Goal: Transaction & Acquisition: Purchase product/service

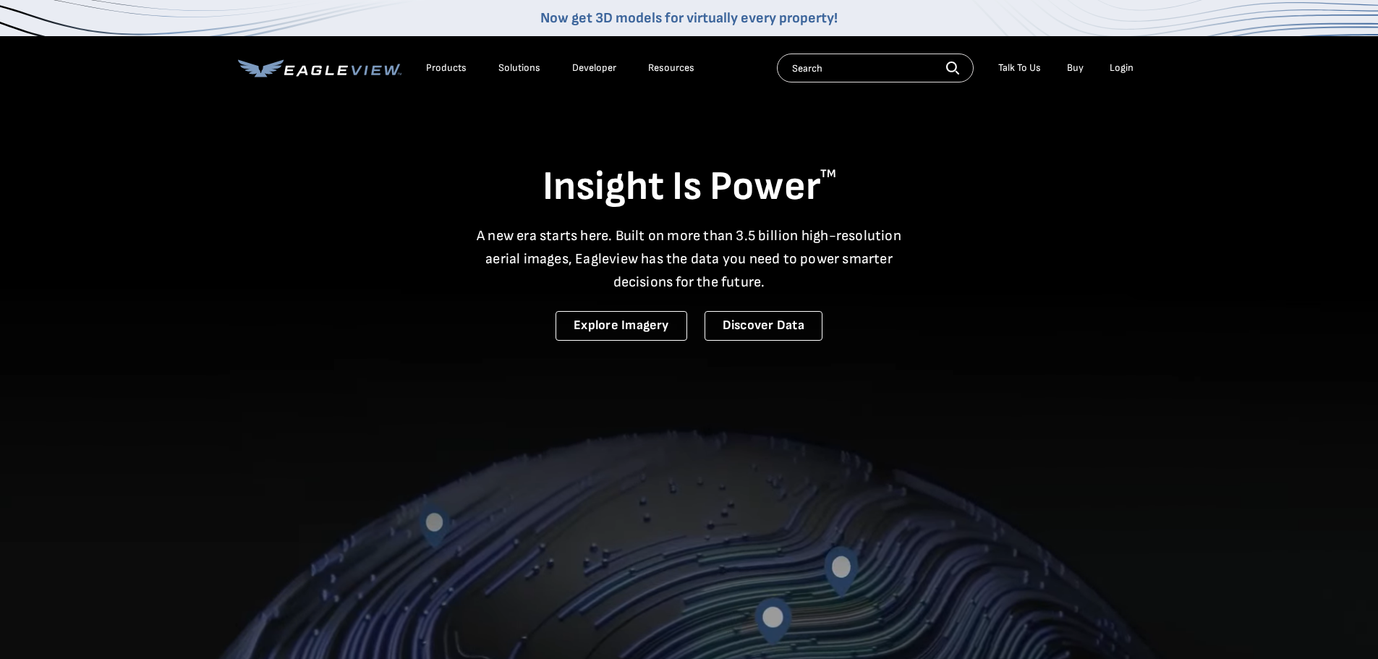
click at [1121, 67] on div "Login" at bounding box center [1122, 68] width 24 height 13
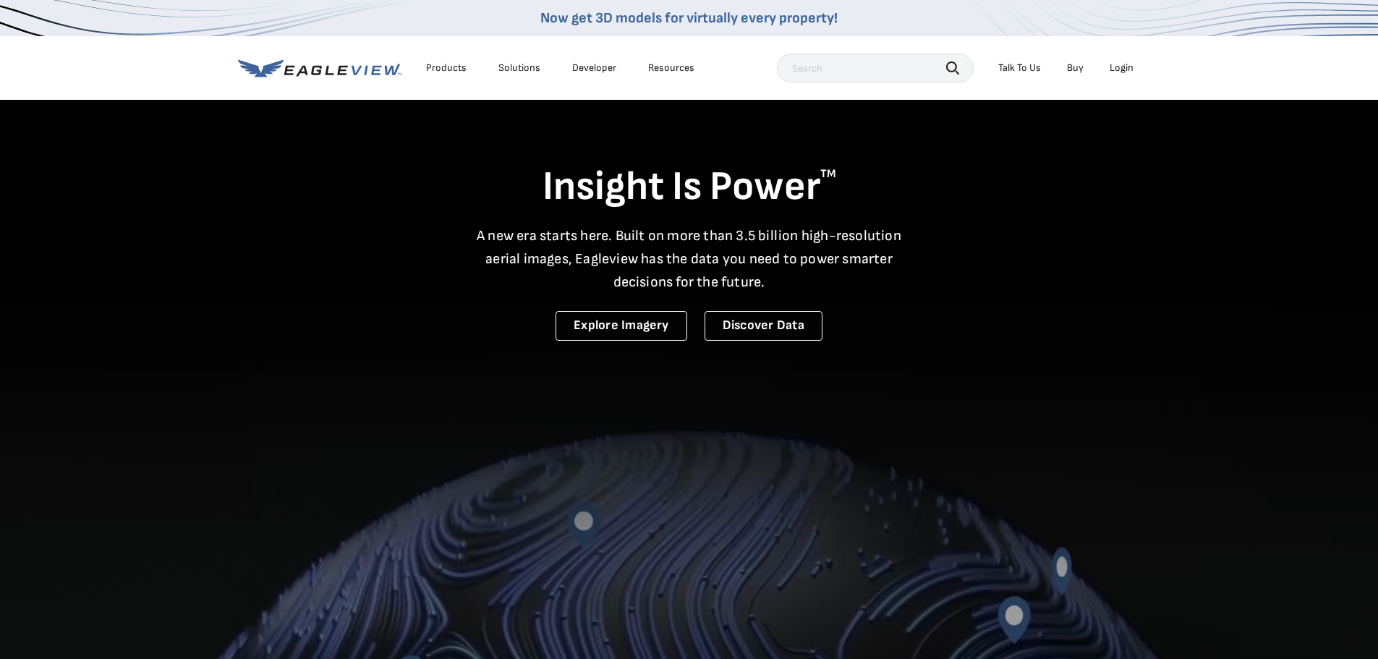
click at [1122, 64] on div "Login" at bounding box center [1122, 68] width 24 height 13
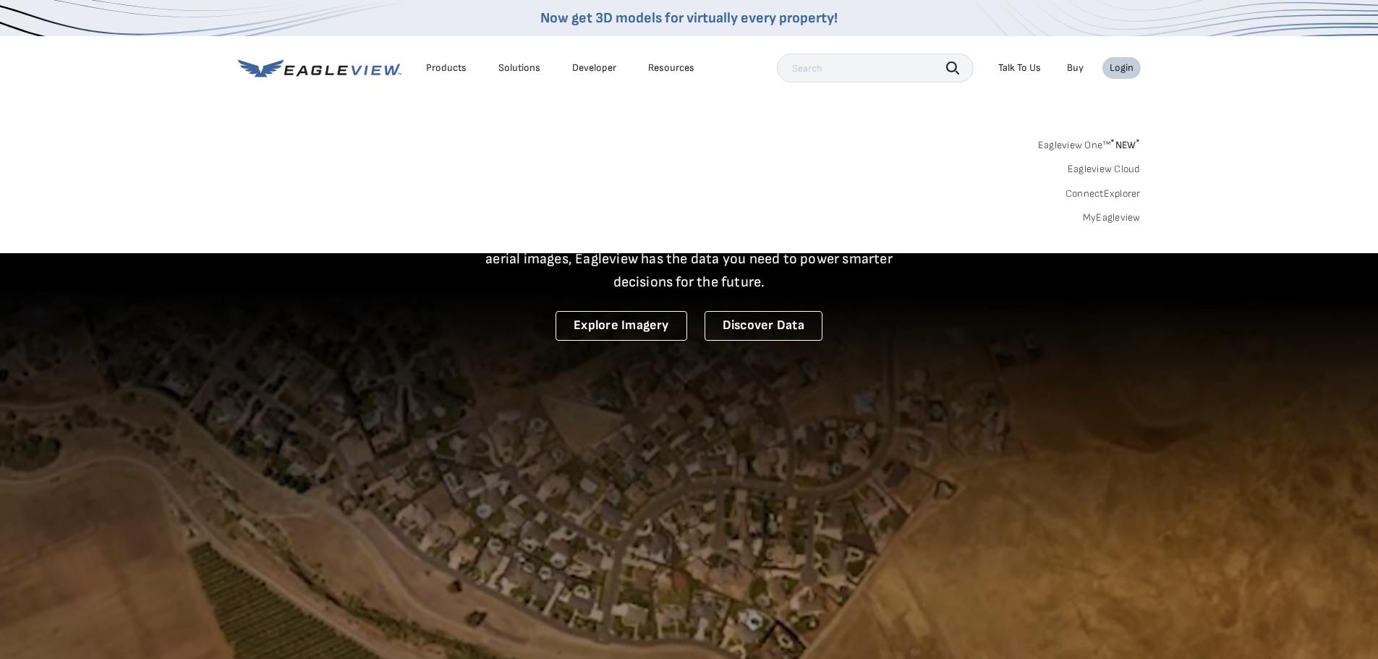
click at [1109, 219] on link "MyEagleview" at bounding box center [1112, 217] width 58 height 13
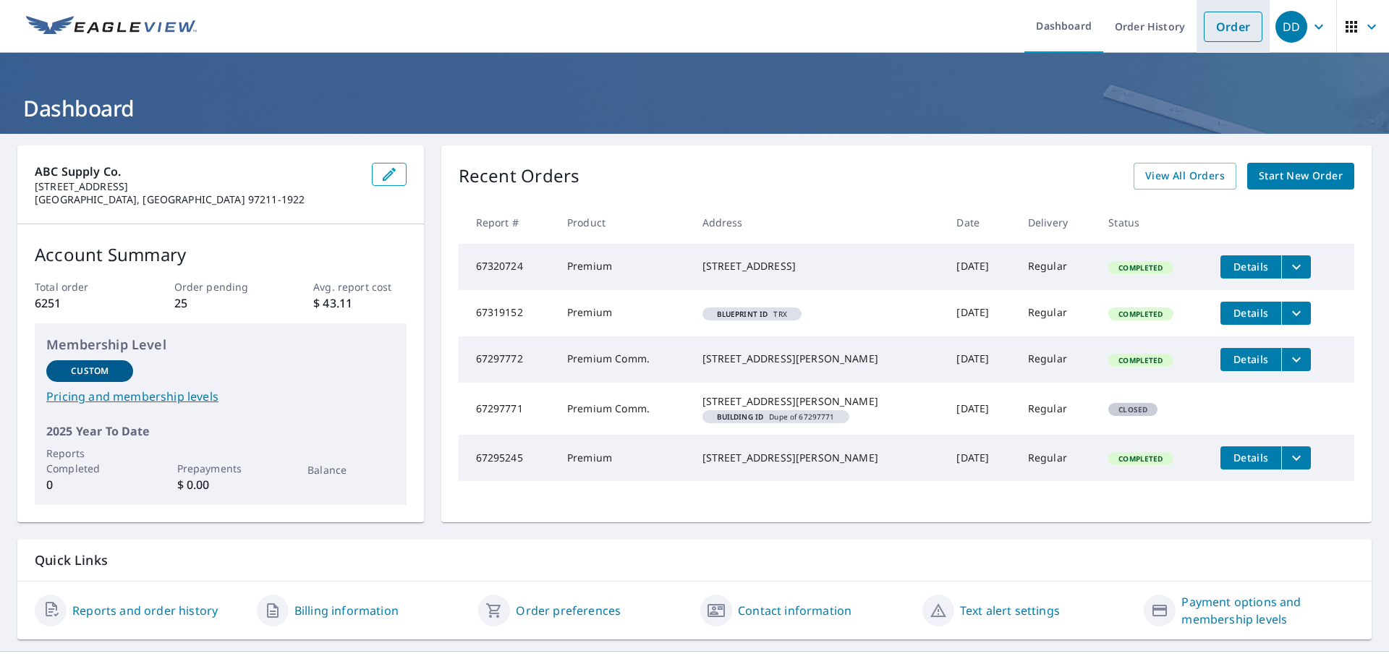
click at [1204, 27] on link "Order" at bounding box center [1233, 27] width 59 height 30
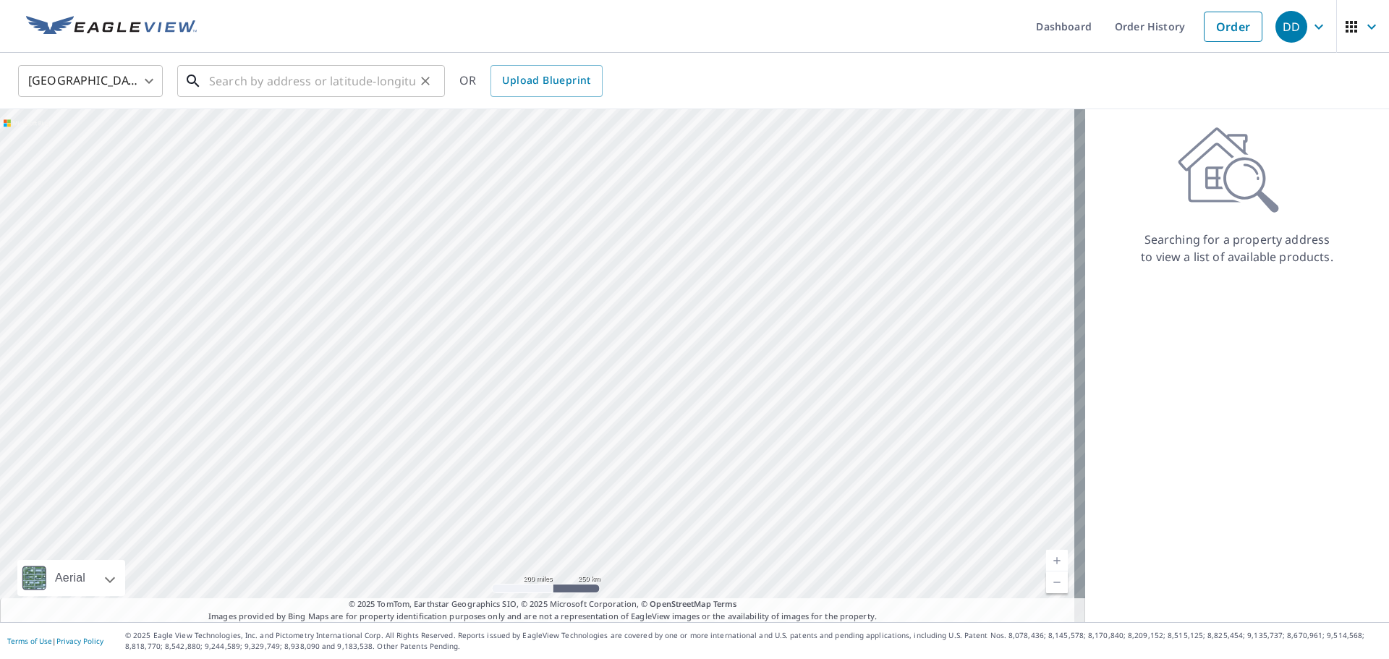
click at [284, 84] on input "text" at bounding box center [312, 81] width 206 height 41
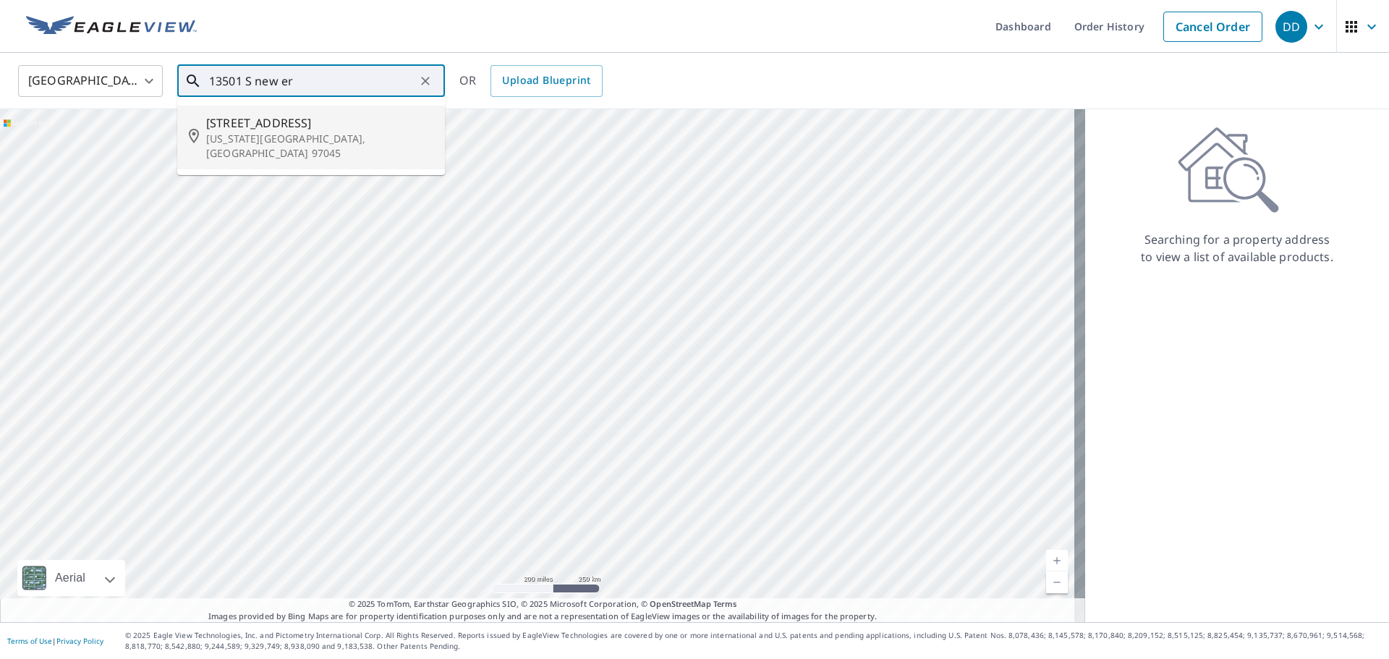
click at [315, 127] on span "13501 S NEw Era Rd" at bounding box center [319, 122] width 227 height 17
type input "13501 S NEw Era Rd Oregon City, OR 97045"
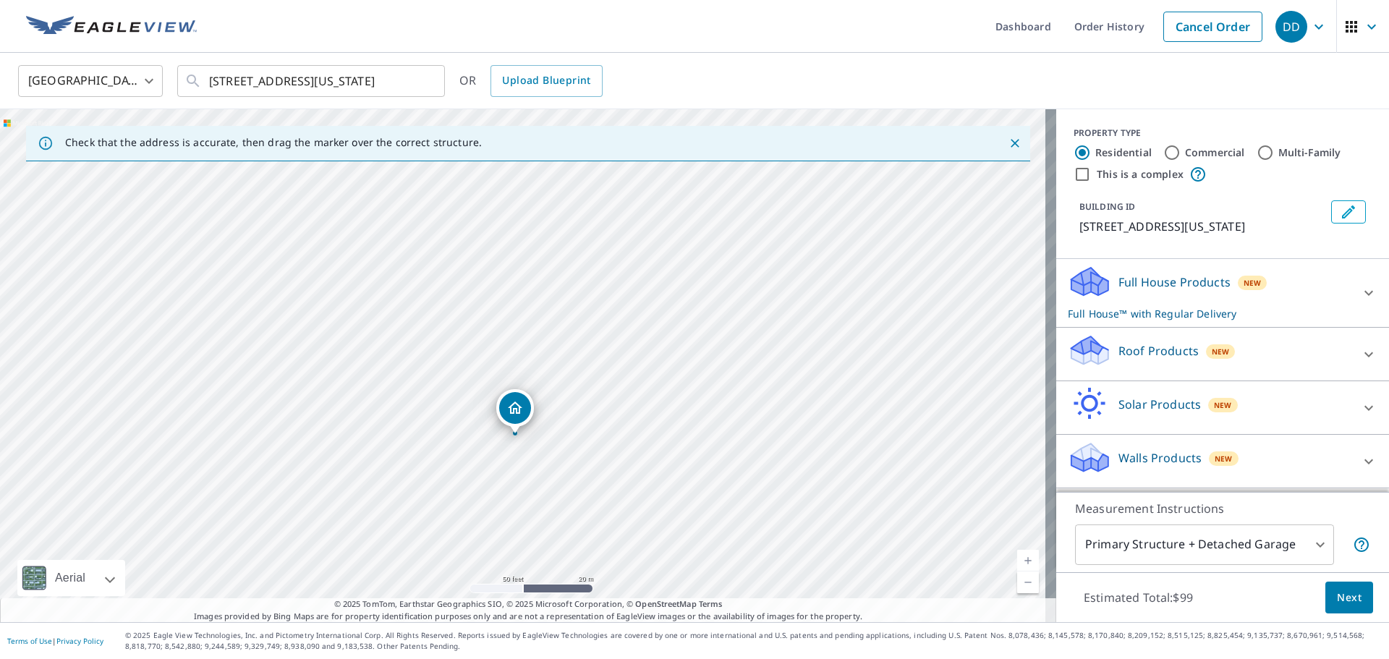
click at [1140, 360] on p "Roof Products" at bounding box center [1159, 350] width 80 height 17
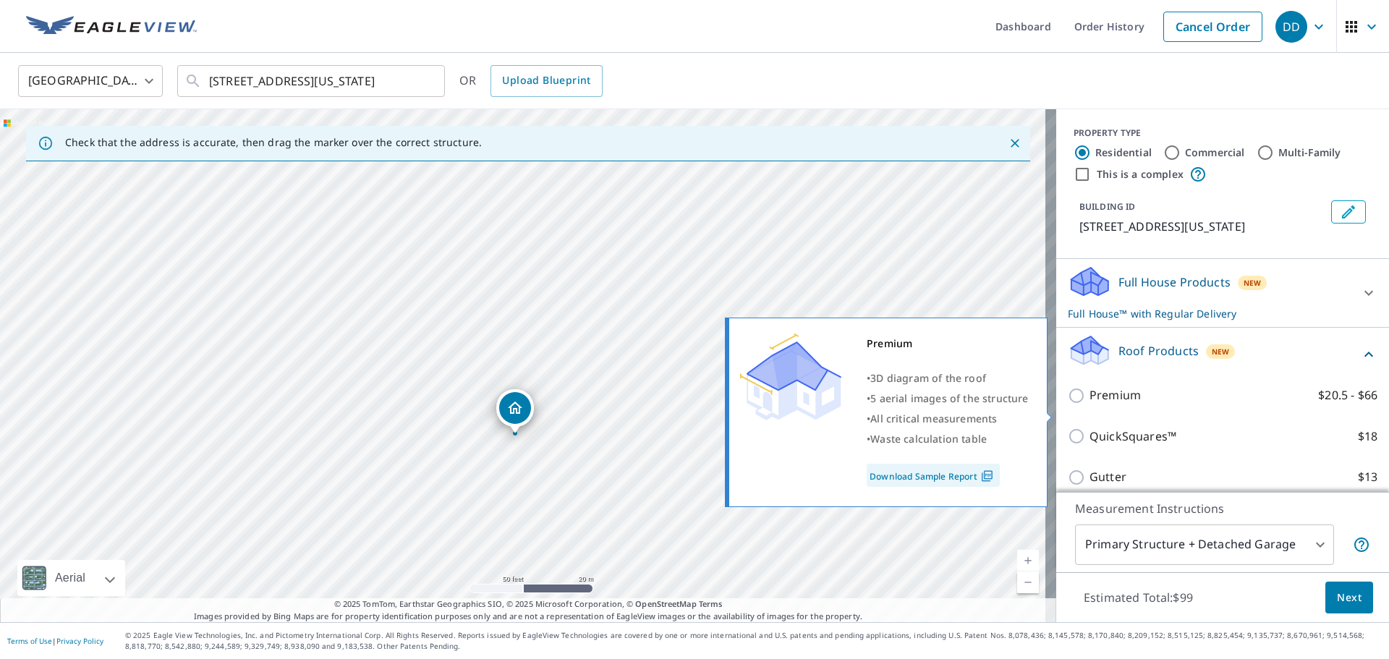
click at [1075, 404] on input "Premium $20.5 - $66" at bounding box center [1079, 395] width 22 height 17
checkbox input "true"
checkbox input "false"
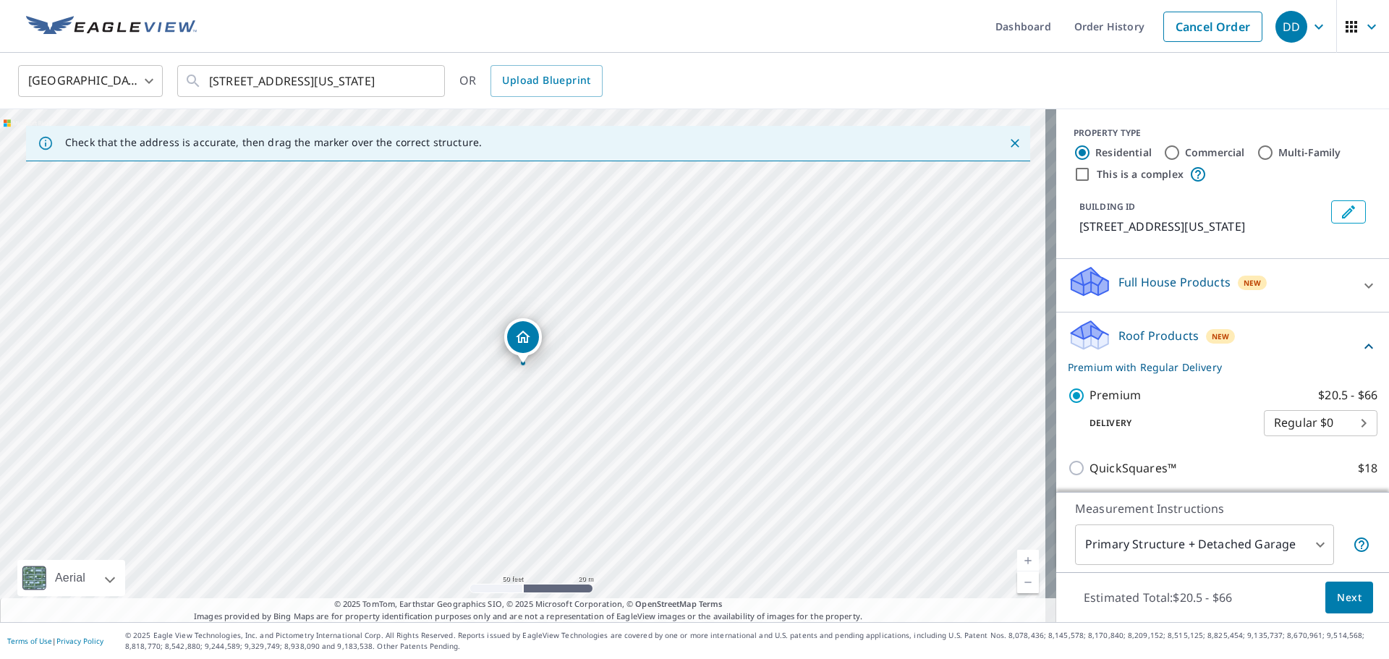
click at [1346, 606] on button "Next" at bounding box center [1350, 598] width 48 height 33
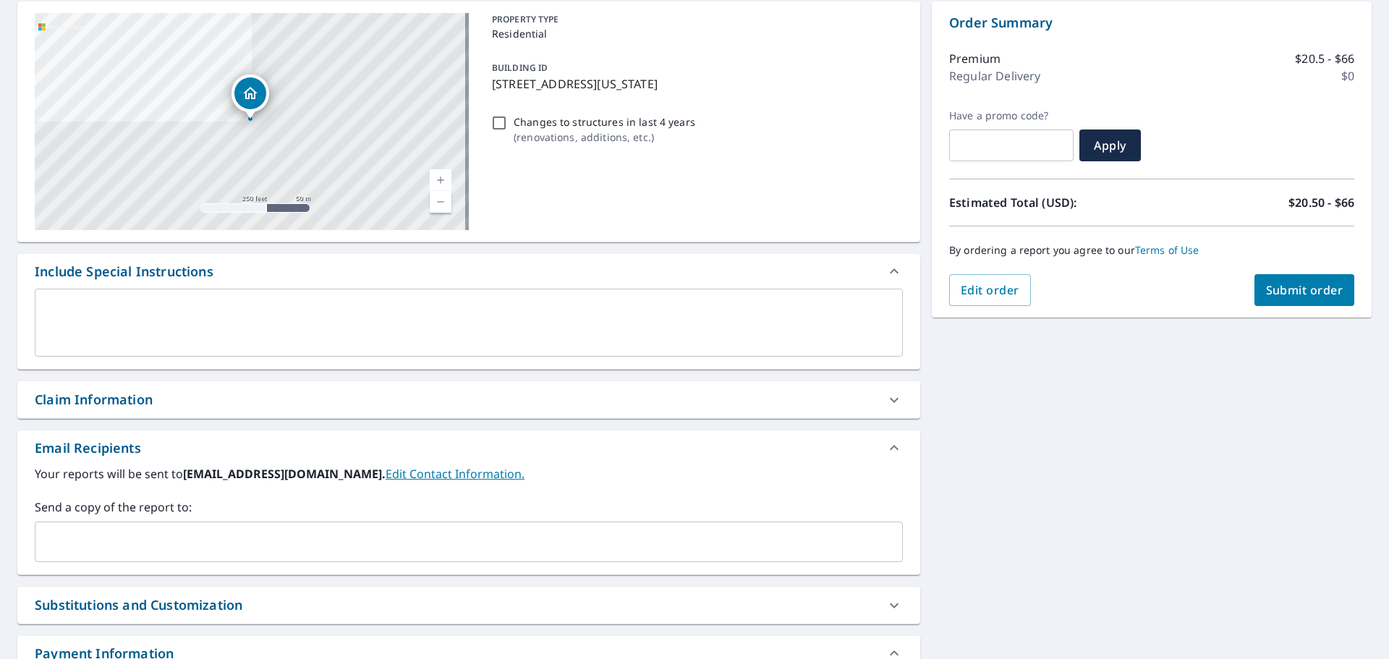
scroll to position [145, 0]
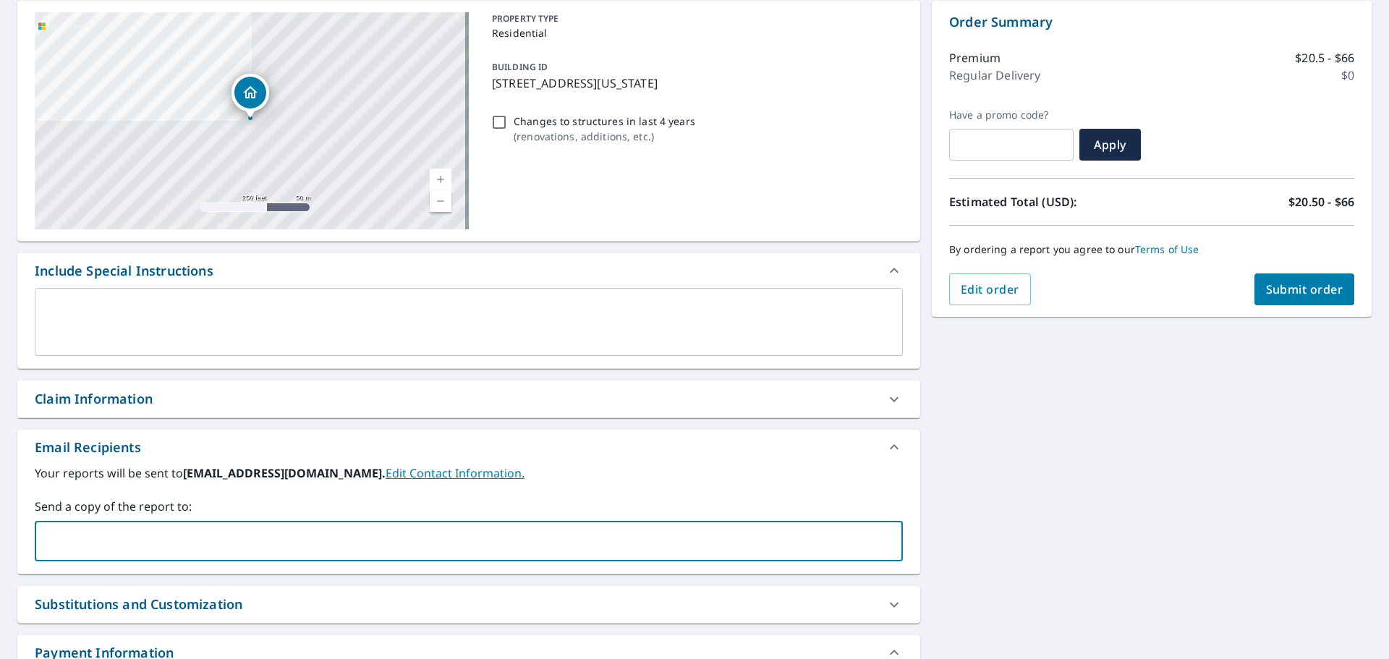
click at [216, 538] on input "text" at bounding box center [458, 541] width 834 height 27
type input "alex.selivanov@abcsupply.com"
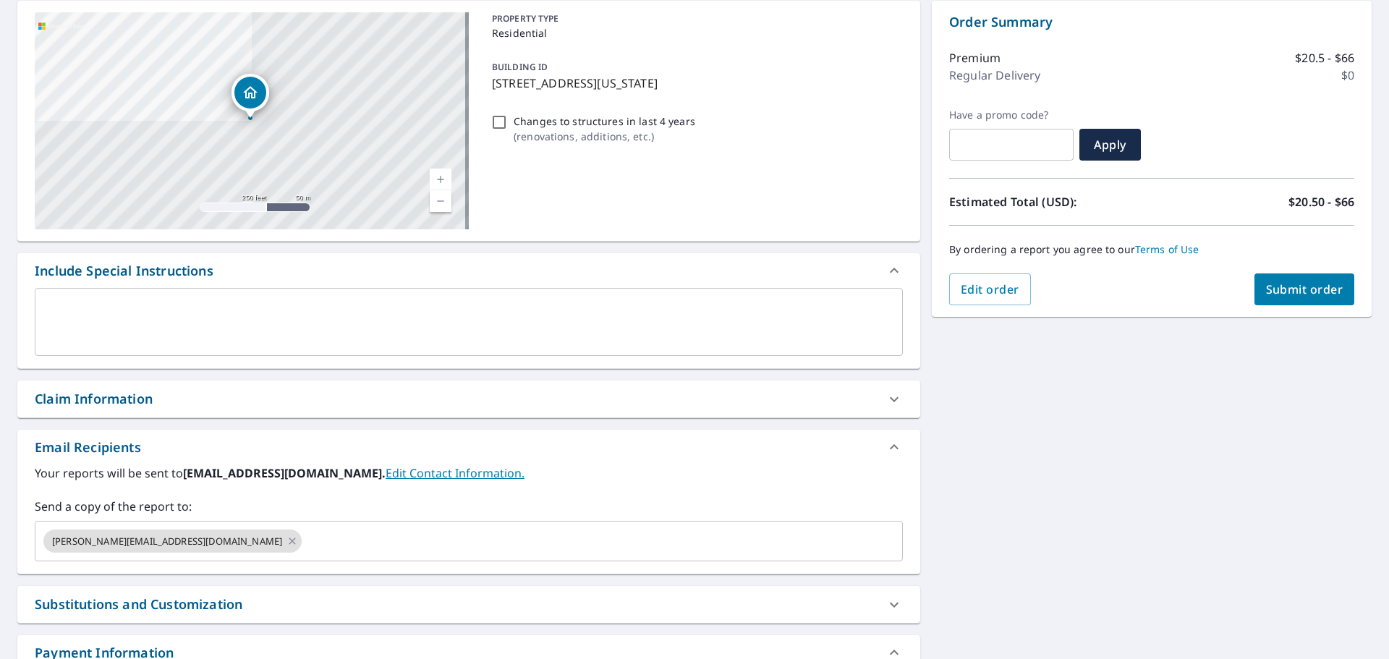
click at [556, 463] on div "Email Recipients" at bounding box center [468, 447] width 903 height 35
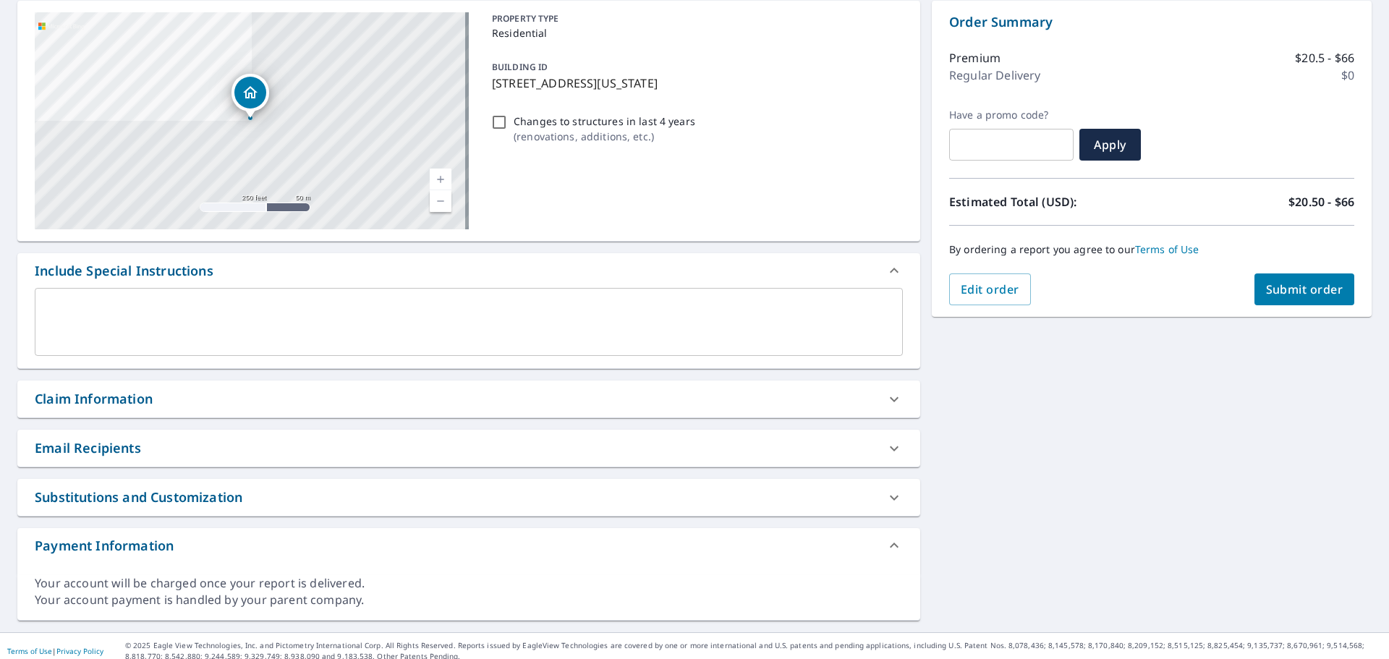
click at [271, 453] on div "Email Recipients" at bounding box center [456, 449] width 842 height 20
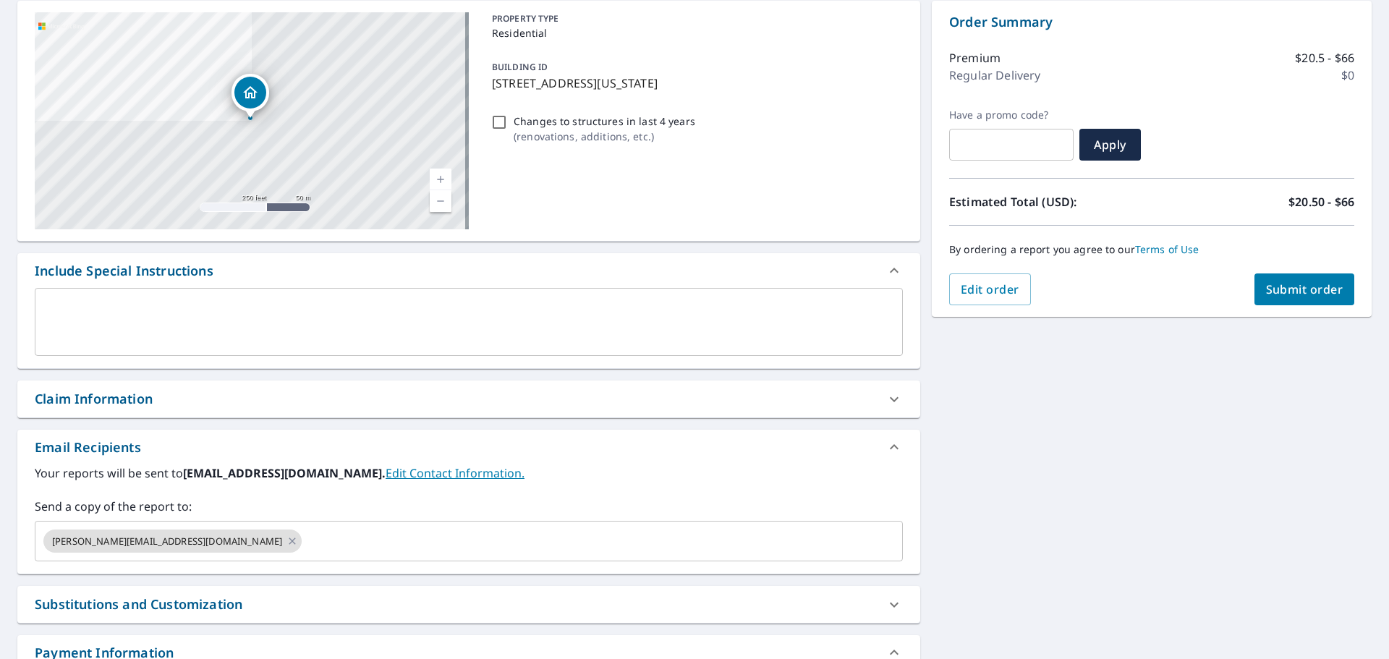
click at [1263, 280] on button "Submit order" at bounding box center [1305, 290] width 101 height 32
checkbox input "true"
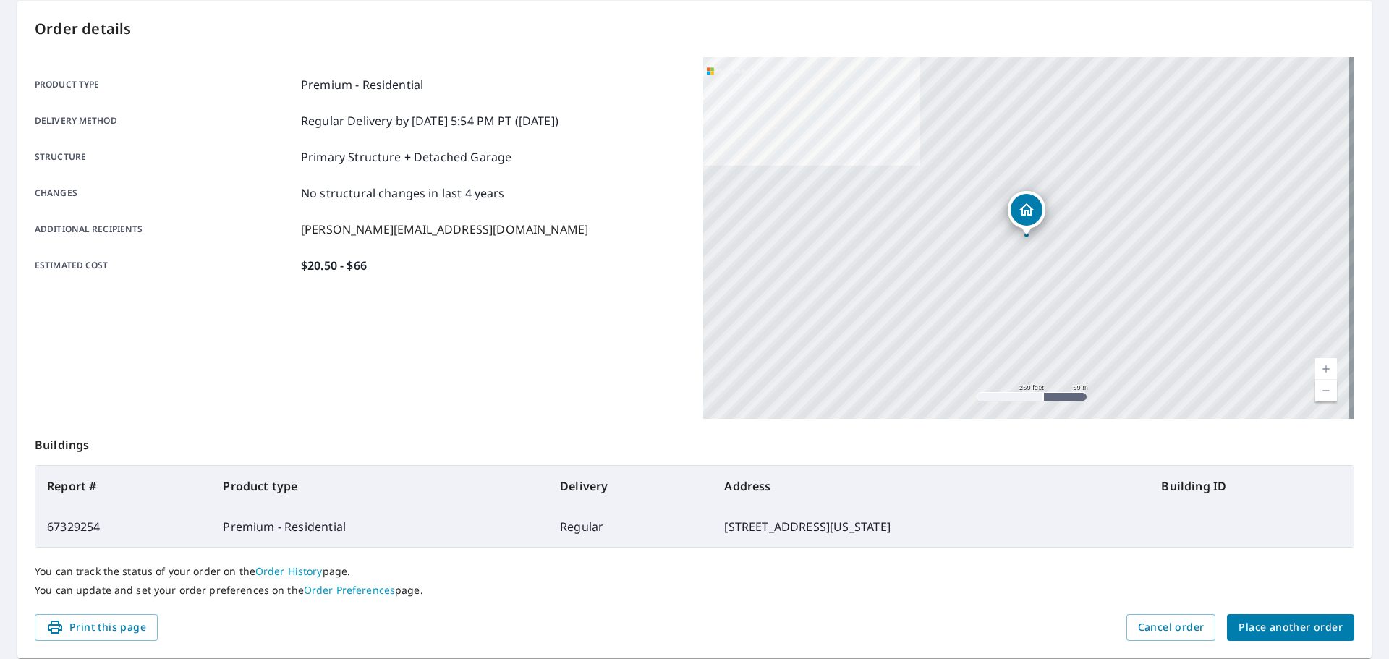
click at [1300, 627] on span "Place another order" at bounding box center [1291, 628] width 104 height 18
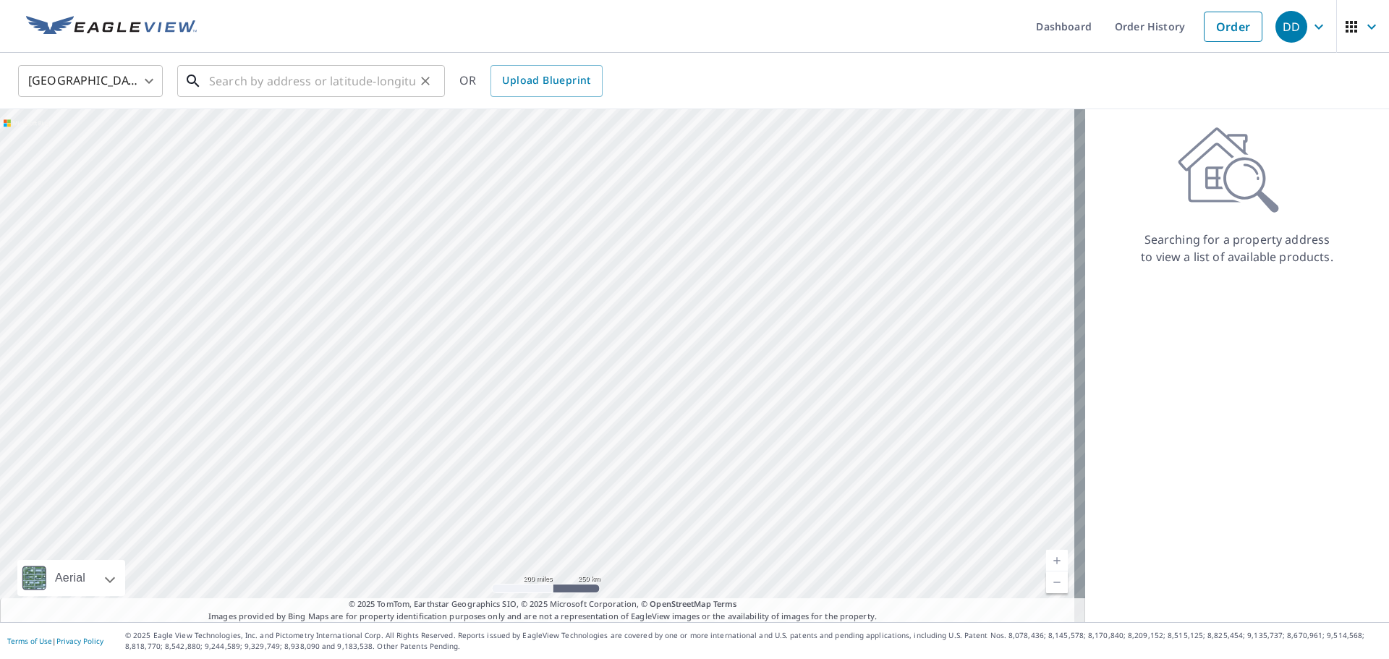
click at [244, 77] on input "text" at bounding box center [312, 81] width 206 height 41
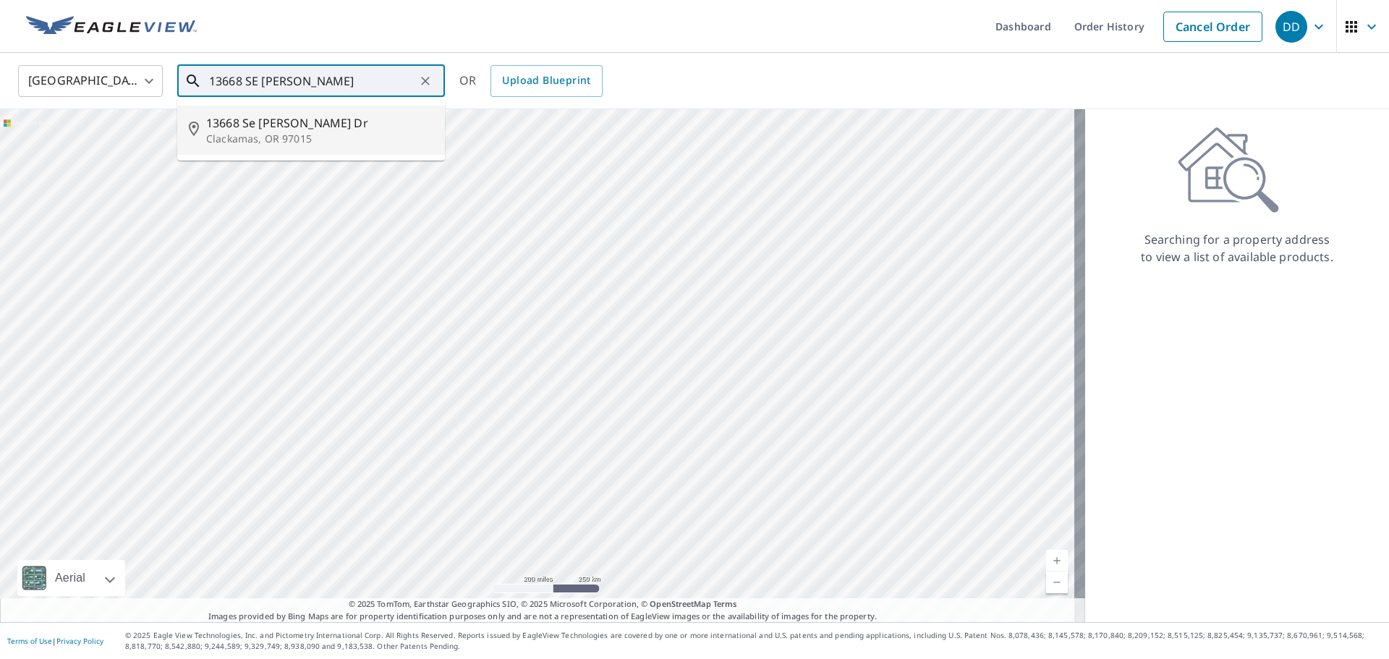
click at [246, 119] on span "13668 Se Ellen Dr" at bounding box center [319, 122] width 227 height 17
type input "13668 Se Ellen Dr Clackamas, OR 97015"
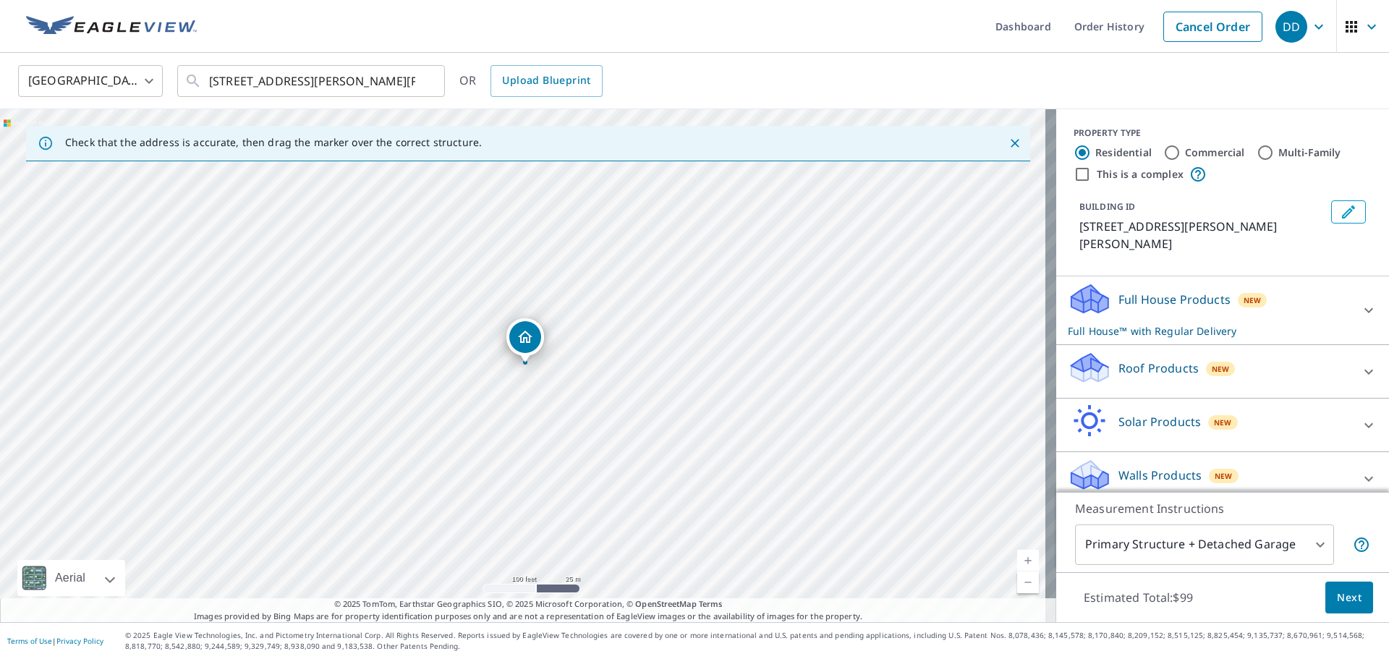
click at [1142, 360] on p "Roof Products" at bounding box center [1159, 368] width 80 height 17
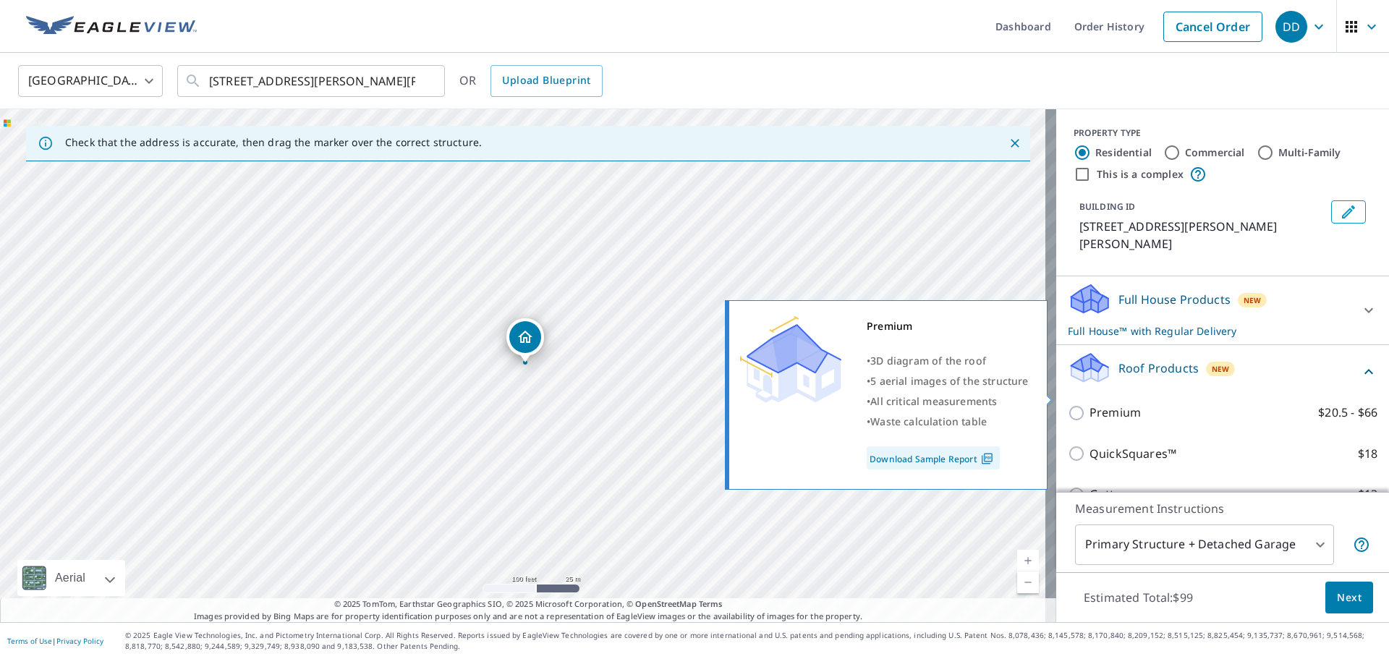
click at [1090, 404] on p "Premium" at bounding box center [1115, 413] width 51 height 18
click at [1090, 404] on input "Premium $20.5 - $66" at bounding box center [1079, 412] width 22 height 17
checkbox input "true"
checkbox input "false"
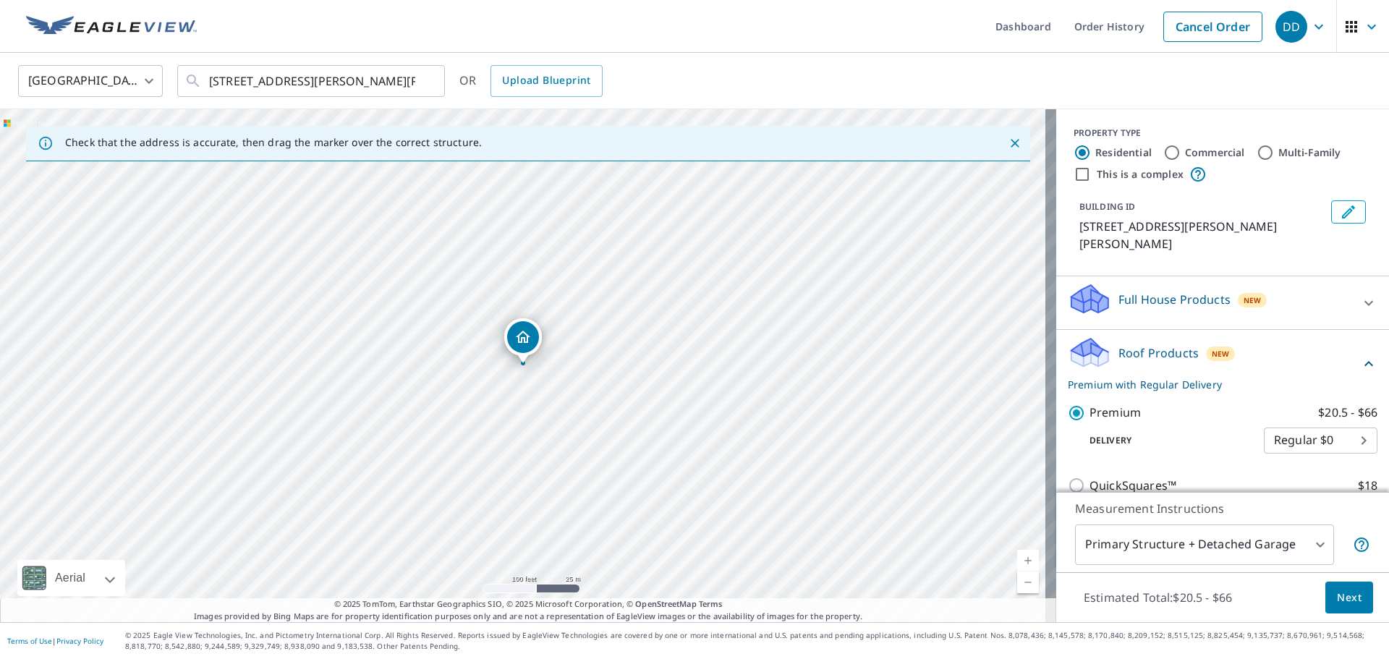
click at [1337, 591] on span "Next" at bounding box center [1349, 598] width 25 height 18
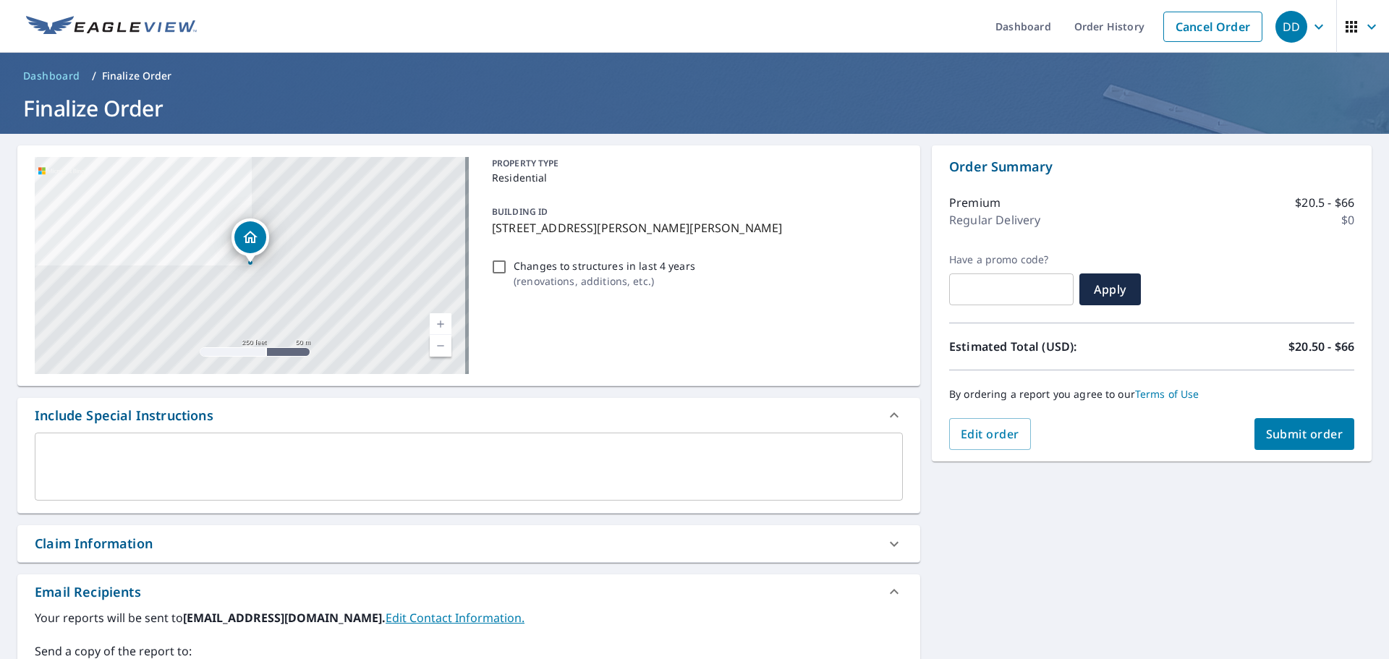
scroll to position [72, 0]
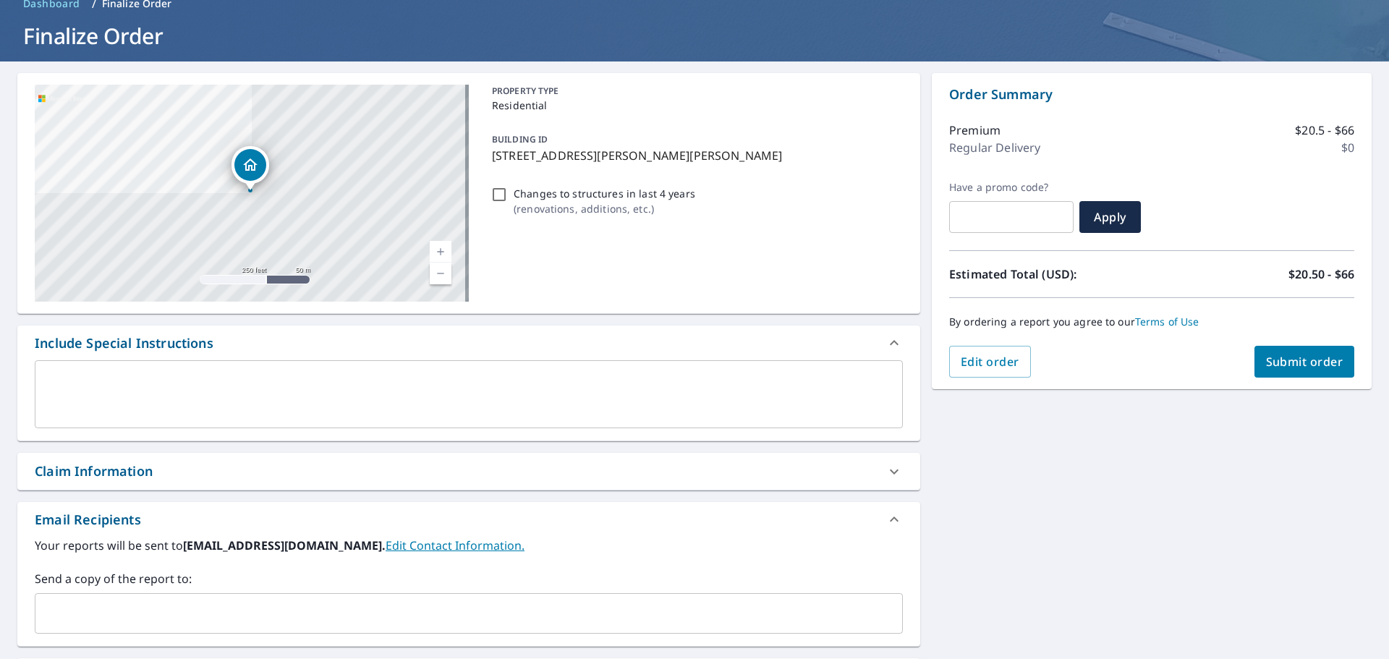
click at [145, 610] on input "text" at bounding box center [458, 613] width 834 height 27
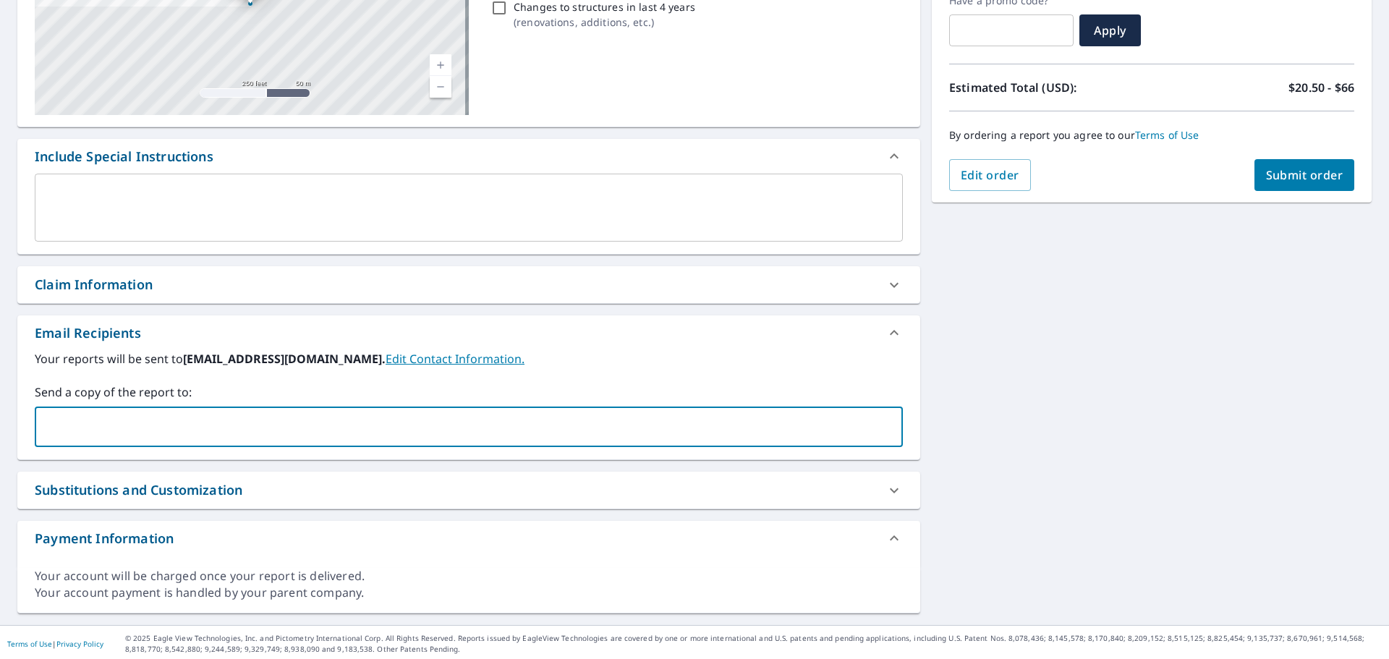
scroll to position [262, 0]
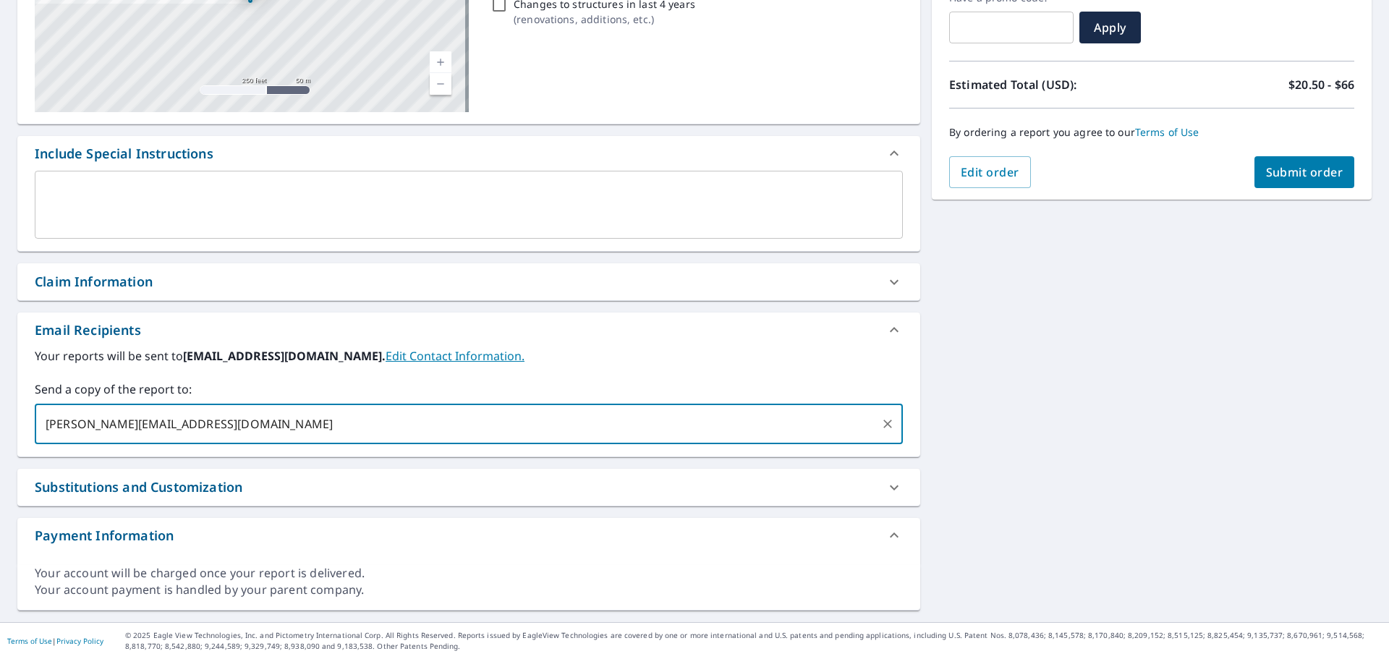
type input "alex.selivanov@abcsupply.com"
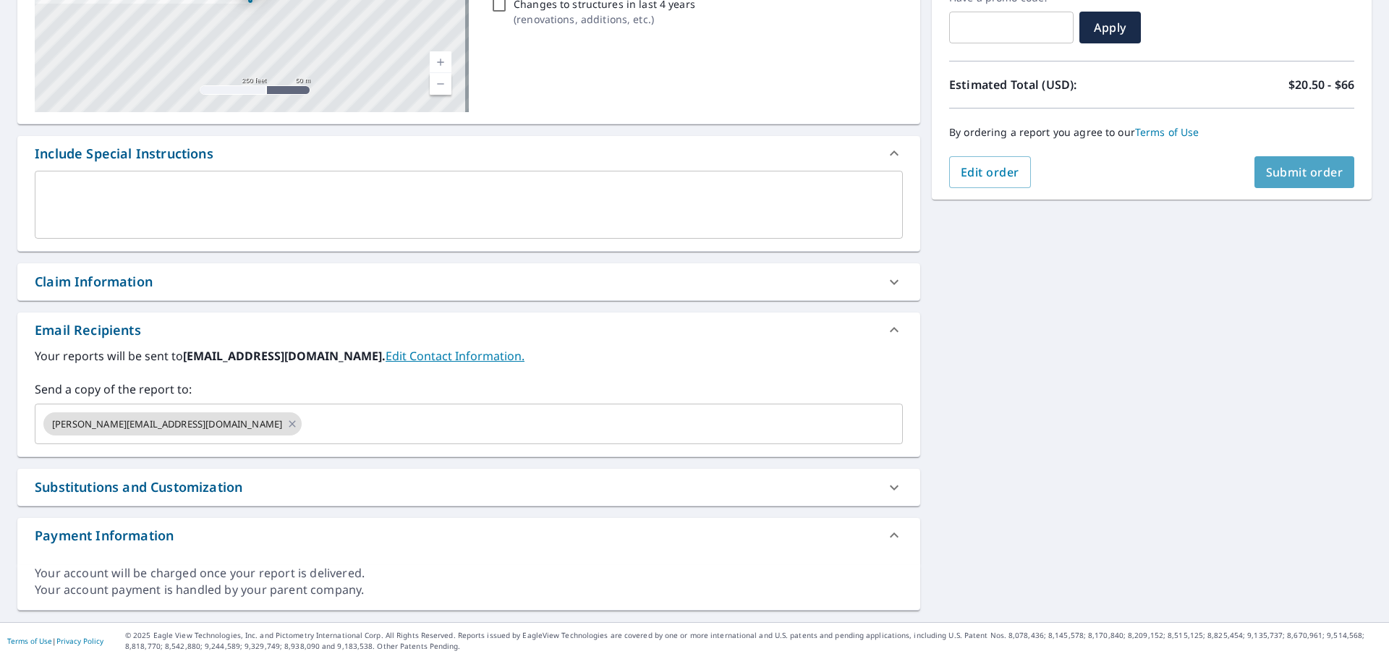
click at [1272, 175] on span "Submit order" at bounding box center [1304, 172] width 77 height 16
checkbox input "true"
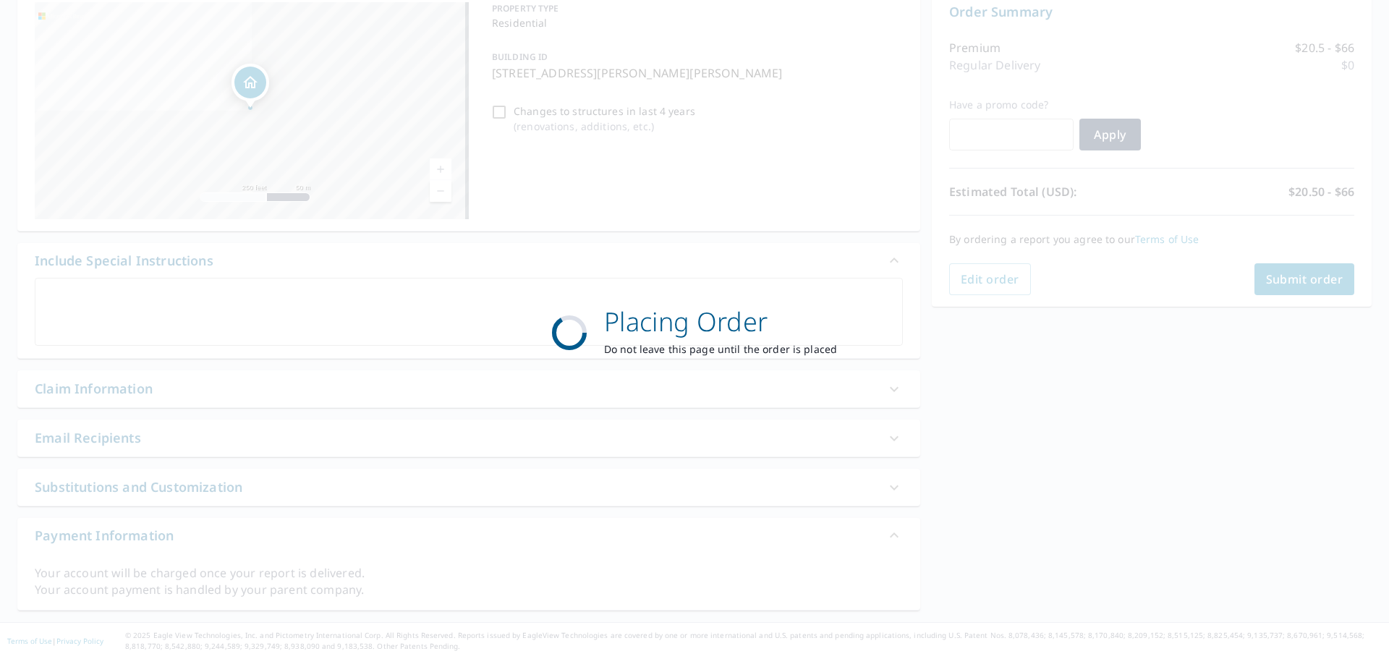
scroll to position [155, 0]
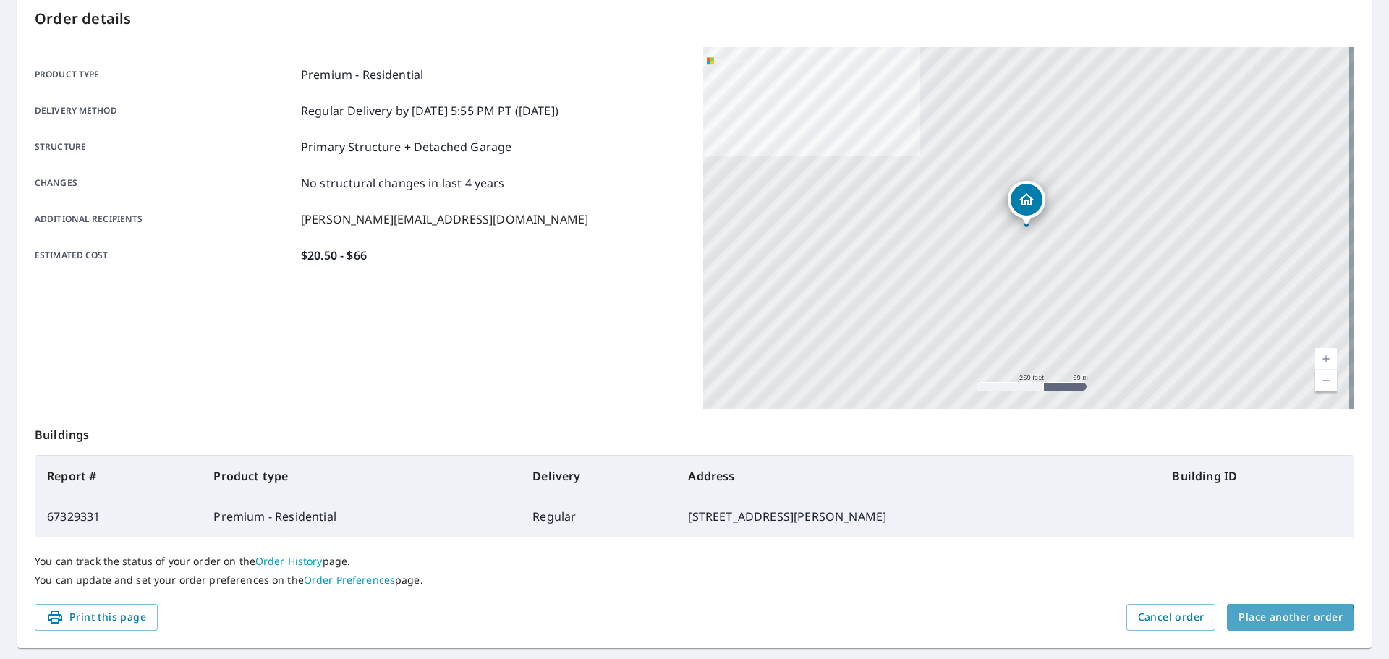
click at [1257, 622] on span "Place another order" at bounding box center [1291, 618] width 104 height 18
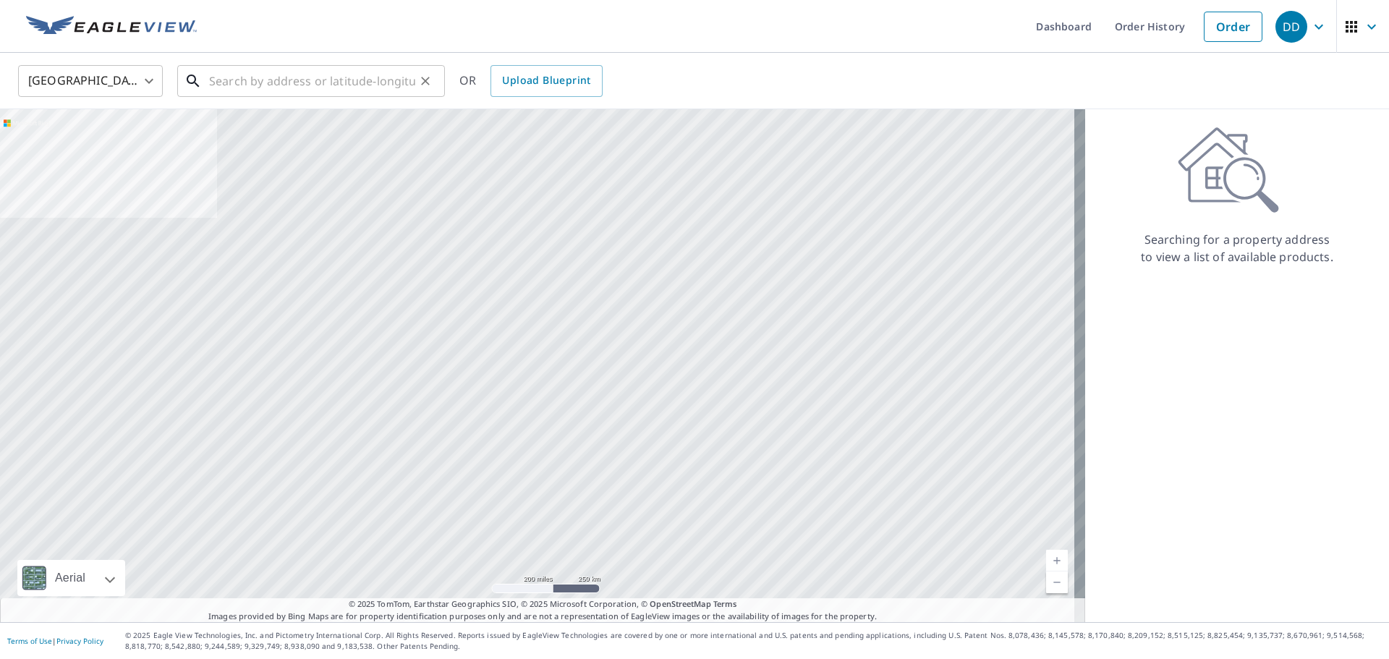
click at [309, 75] on input "text" at bounding box center [312, 81] width 206 height 41
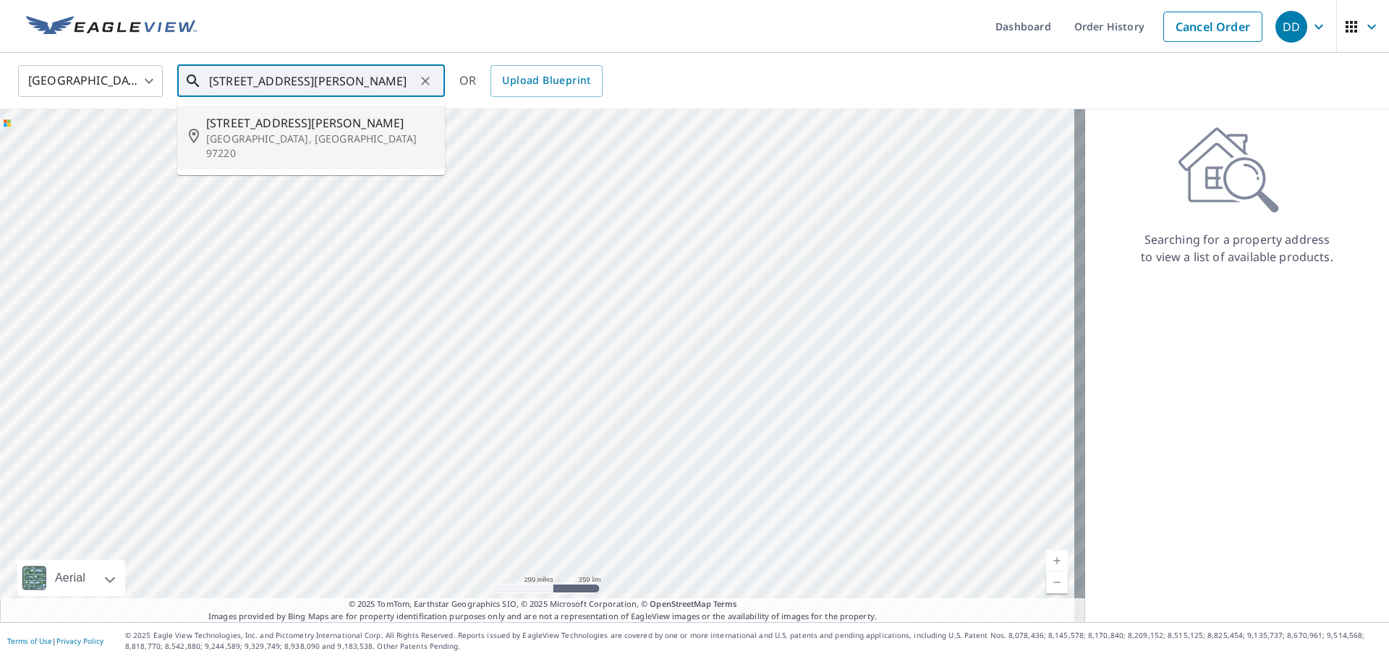
click at [320, 117] on span "11321 Ne Shaver St" at bounding box center [319, 122] width 227 height 17
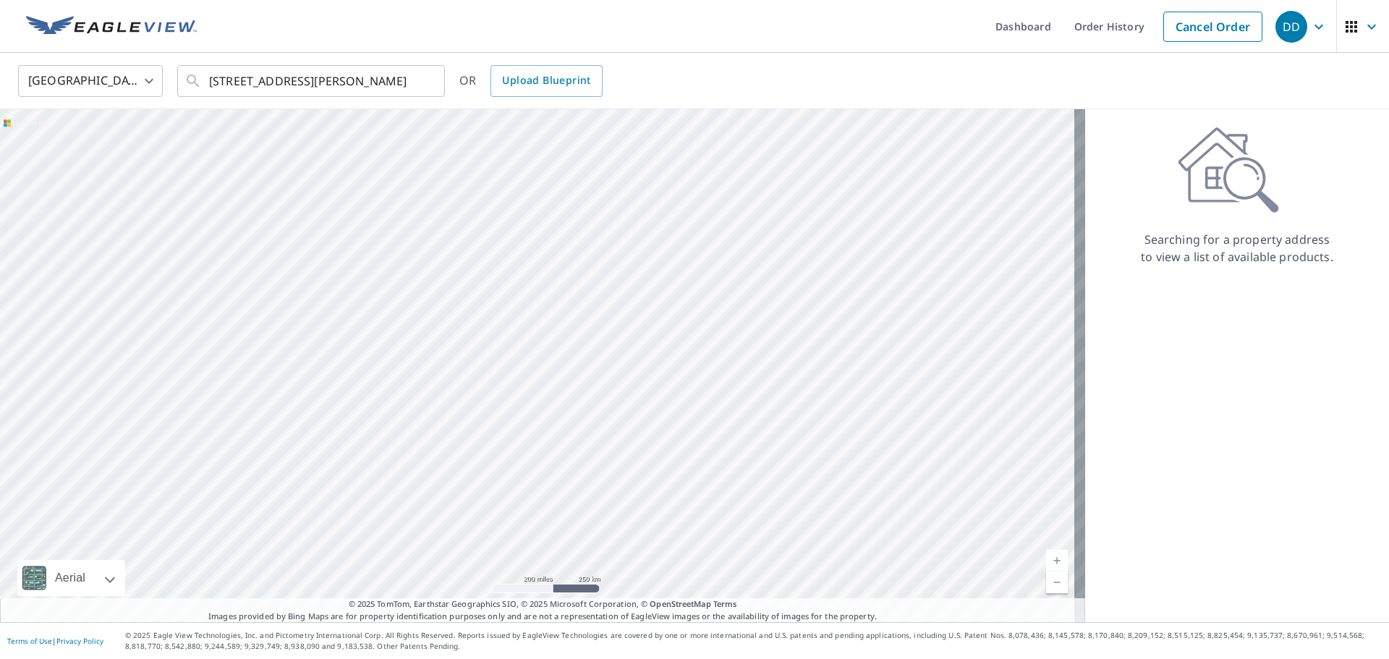
type input "11321 Ne Shaver St Portland, OR 97220"
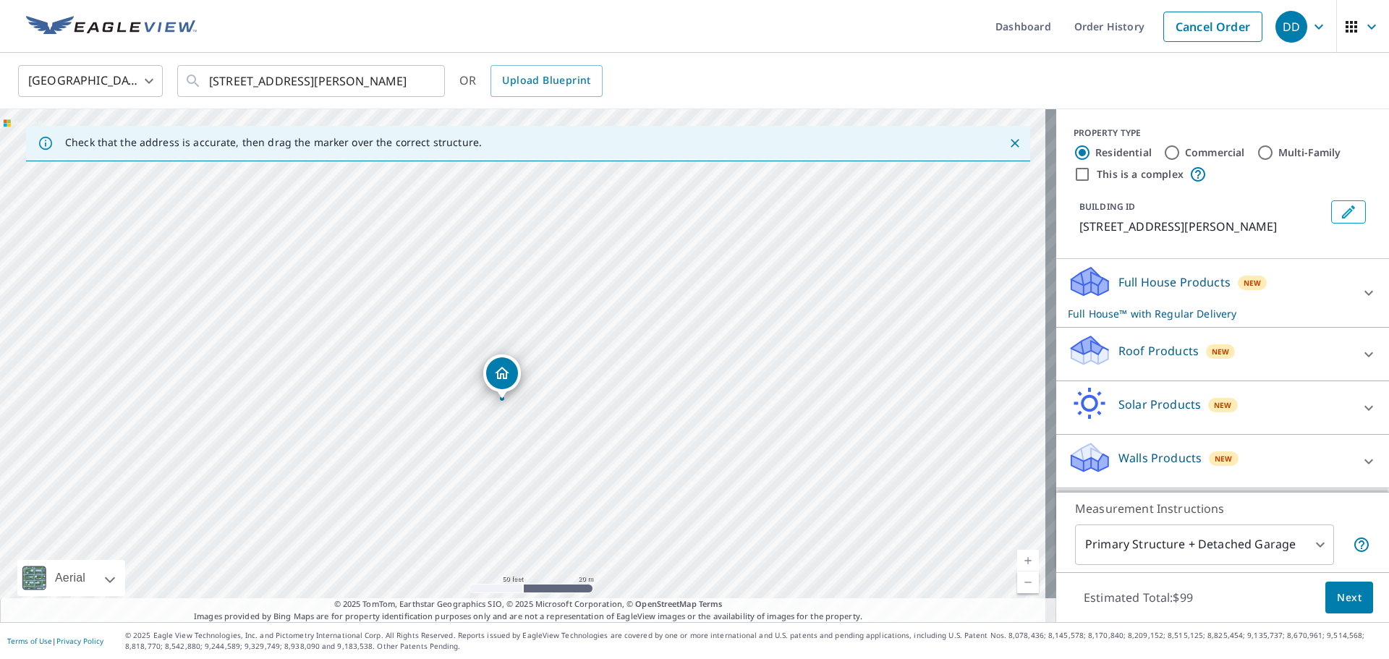
click at [1148, 351] on p "Roof Products" at bounding box center [1159, 350] width 80 height 17
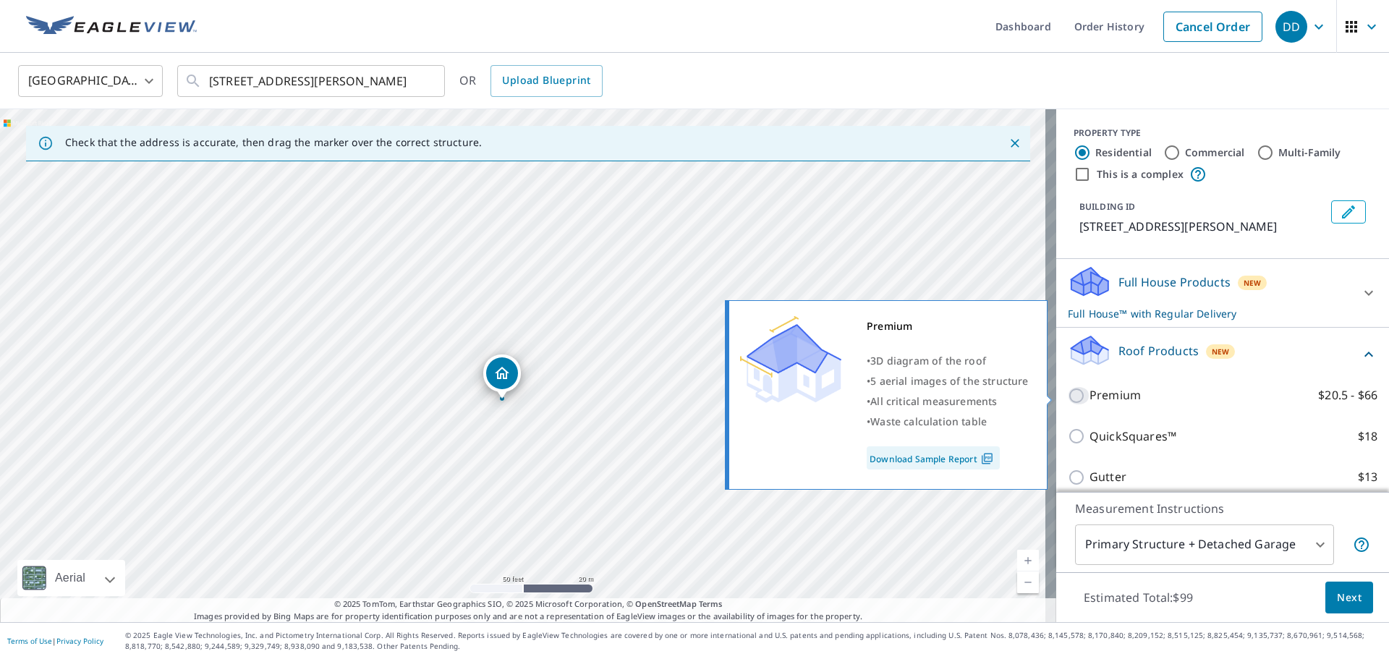
click at [1068, 394] on input "Premium $20.5 - $66" at bounding box center [1079, 395] width 22 height 17
checkbox input "true"
checkbox input "false"
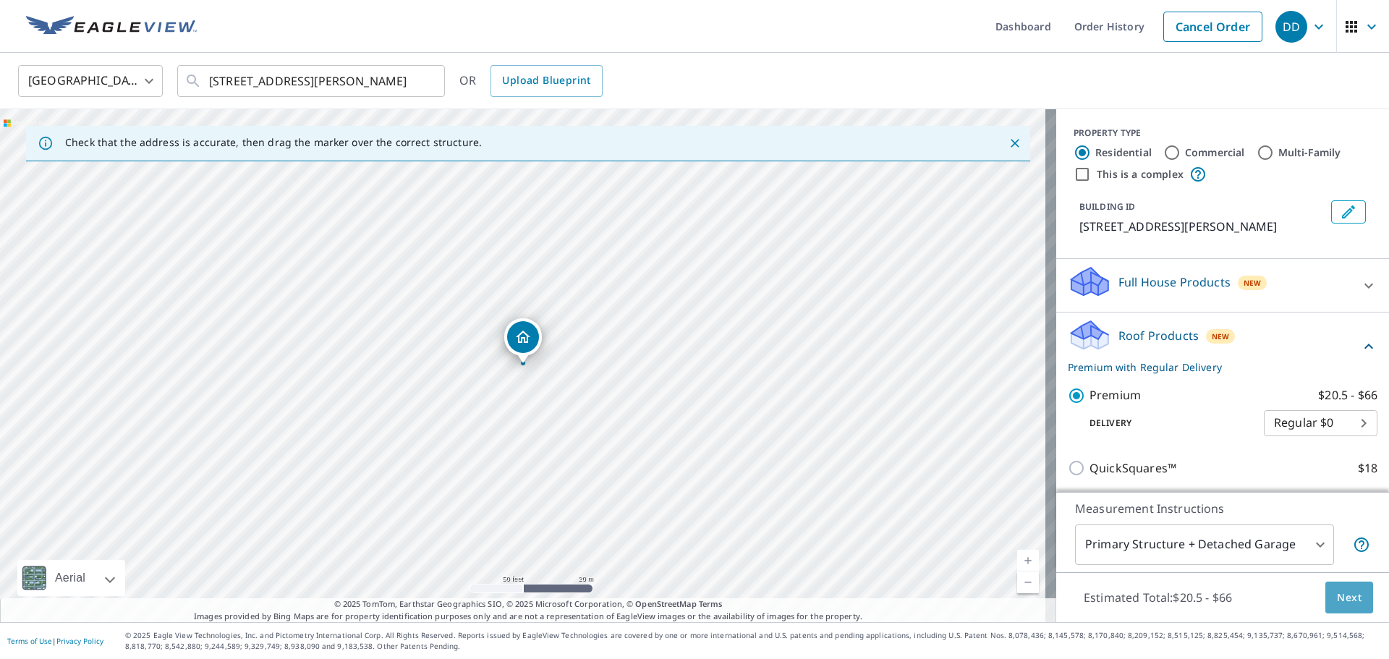
click at [1344, 594] on span "Next" at bounding box center [1349, 598] width 25 height 18
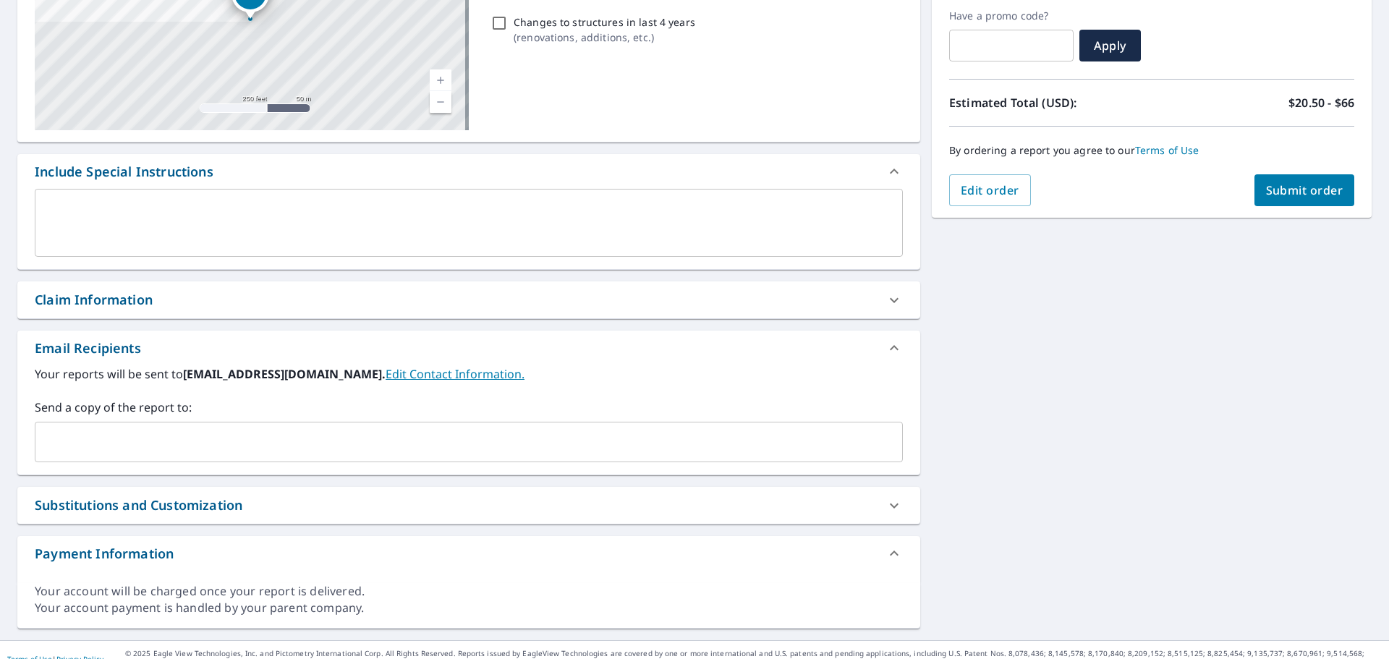
scroll to position [262, 0]
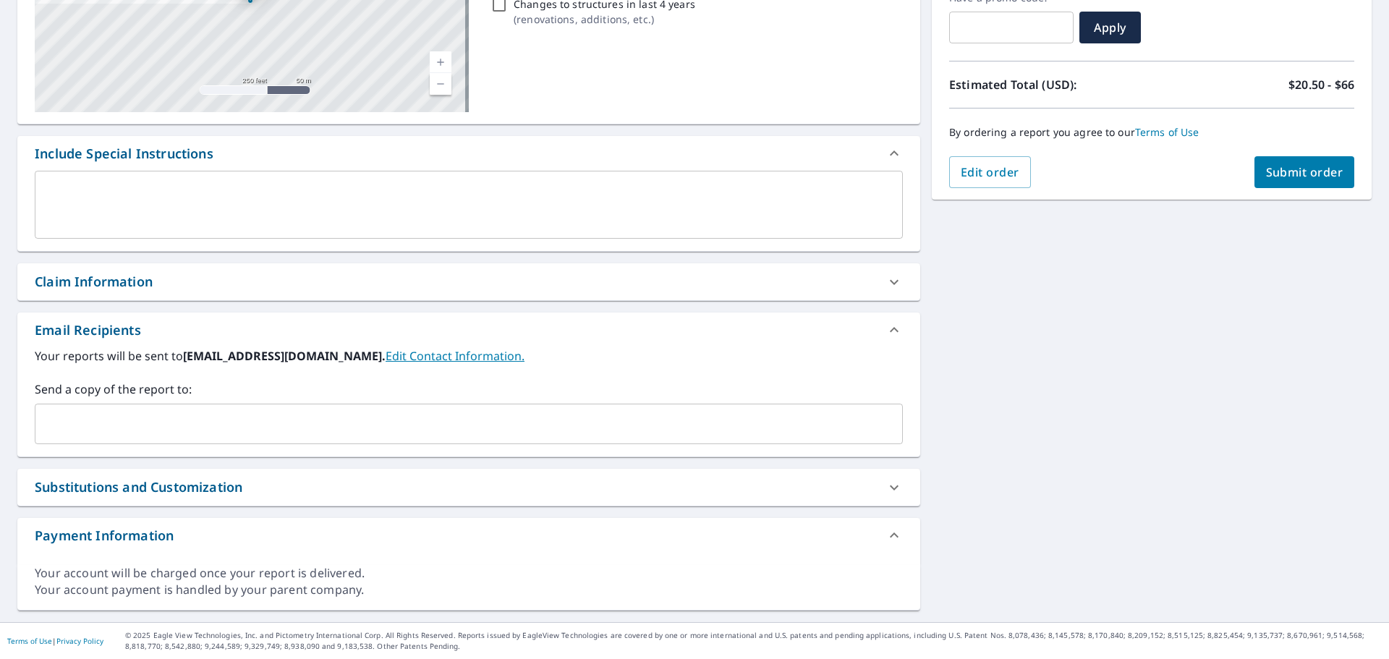
click at [172, 421] on input "text" at bounding box center [458, 423] width 834 height 27
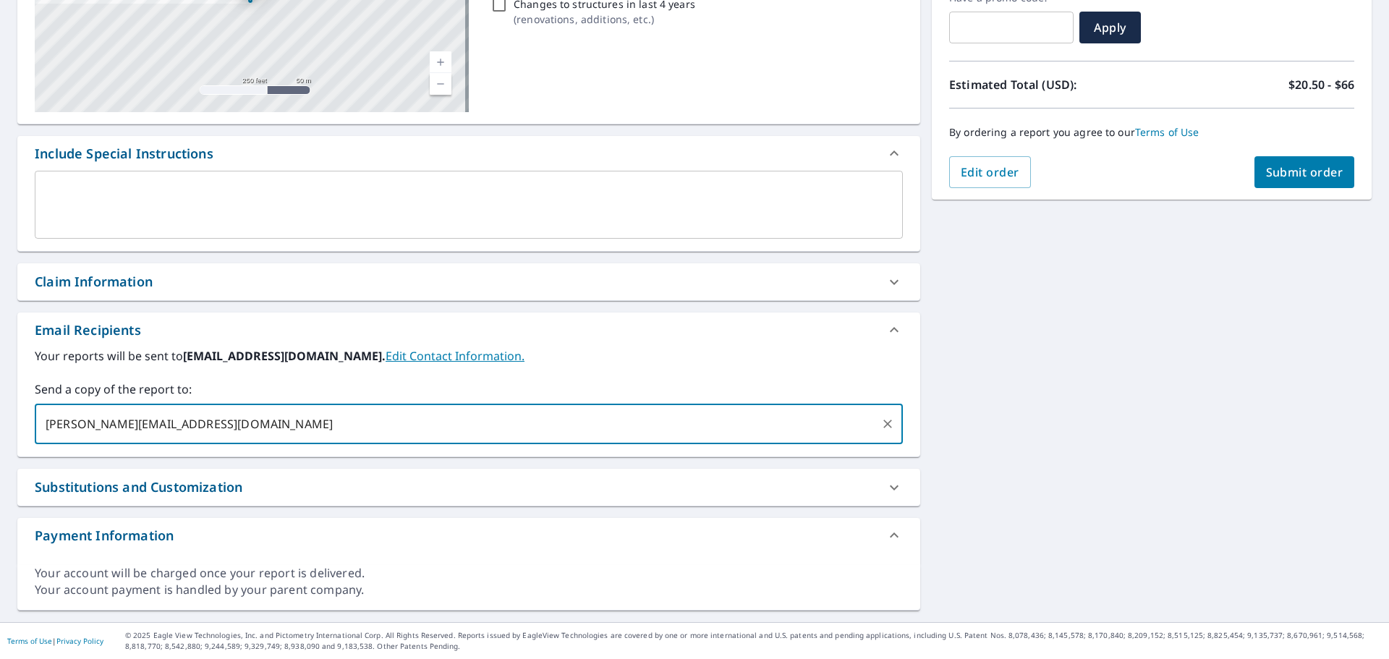
type input "alex.selivanov@abcsupply.com"
click at [192, 427] on input "alex.selivanov@abcsupply.com" at bounding box center [458, 423] width 834 height 27
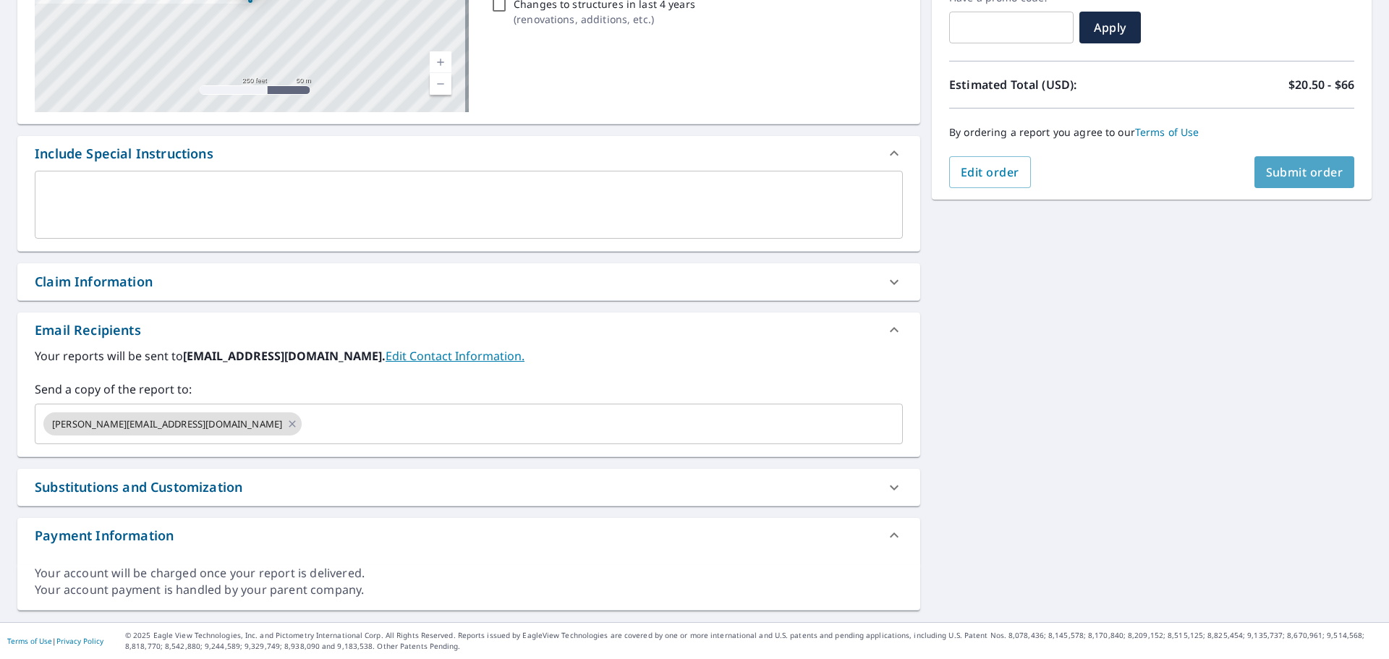
click at [1297, 176] on span "Submit order" at bounding box center [1304, 172] width 77 height 16
checkbox input "true"
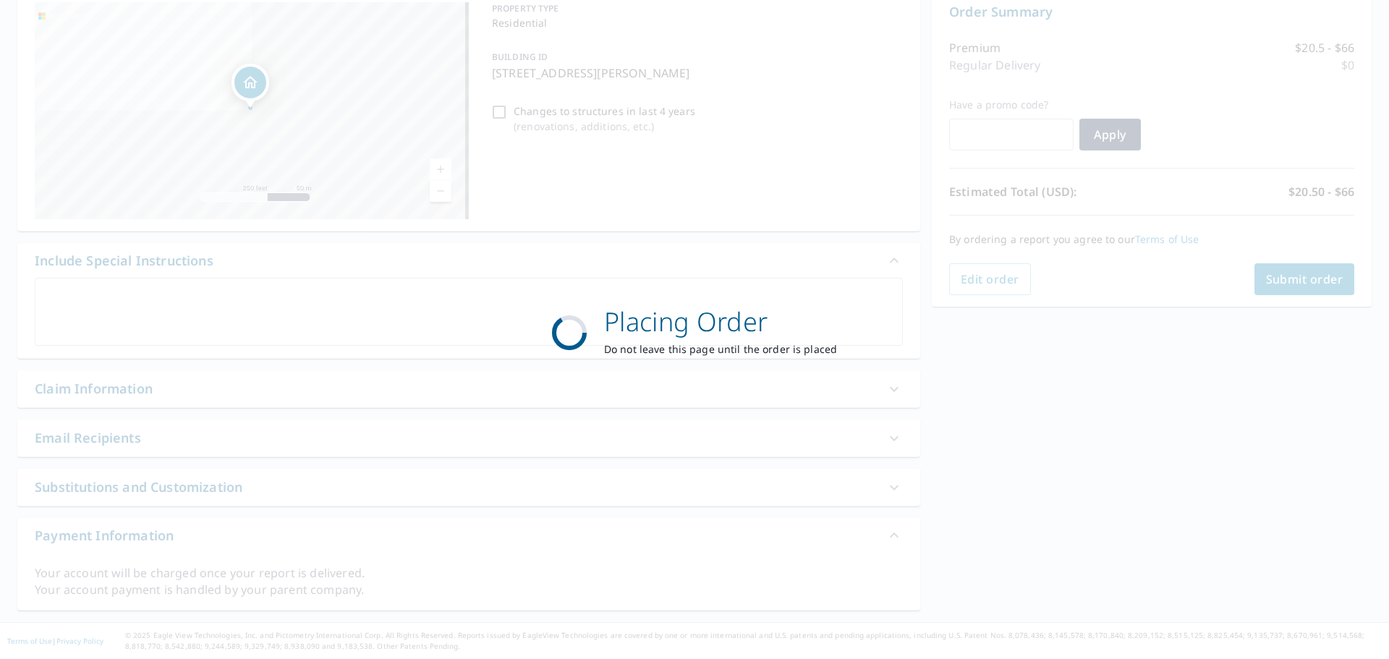
scroll to position [155, 0]
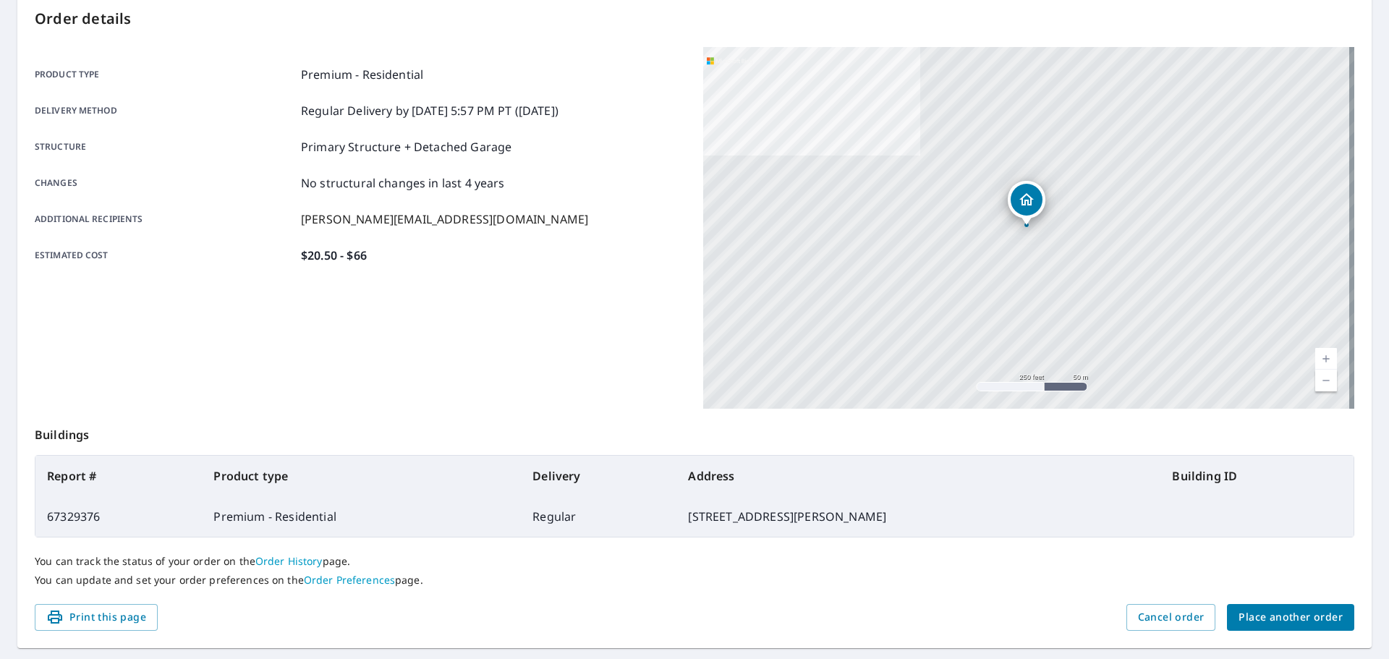
click at [1313, 626] on span "Place another order" at bounding box center [1291, 618] width 104 height 18
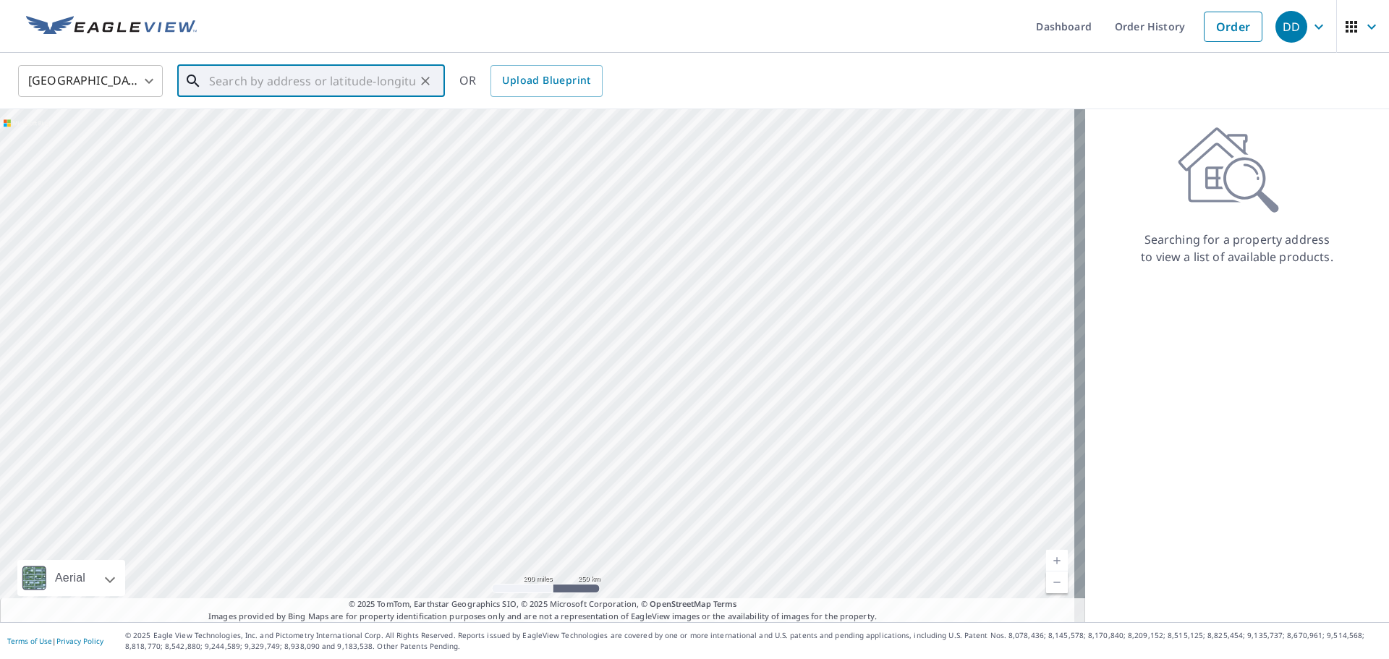
click at [308, 77] on input "text" at bounding box center [312, 81] width 206 height 41
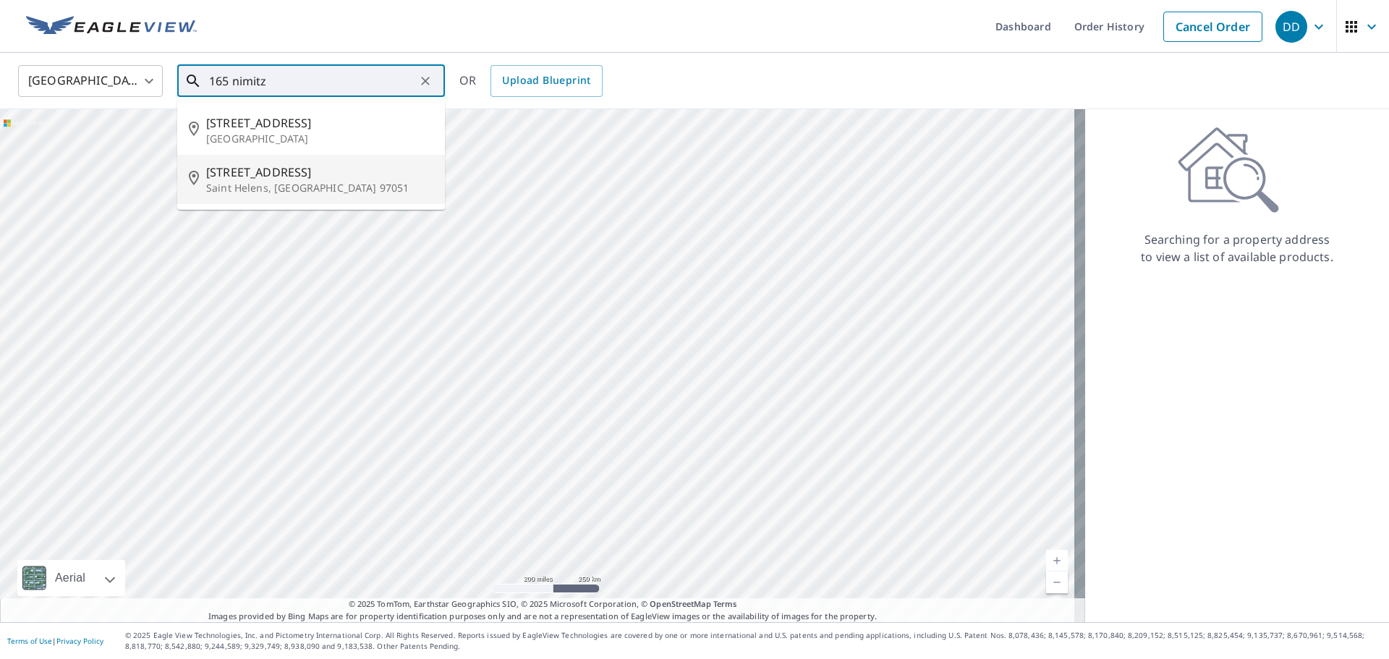
click at [283, 174] on span "165 Nimitz St" at bounding box center [319, 172] width 227 height 17
type input "165 Nimitz St Saint Helens, OR 97051"
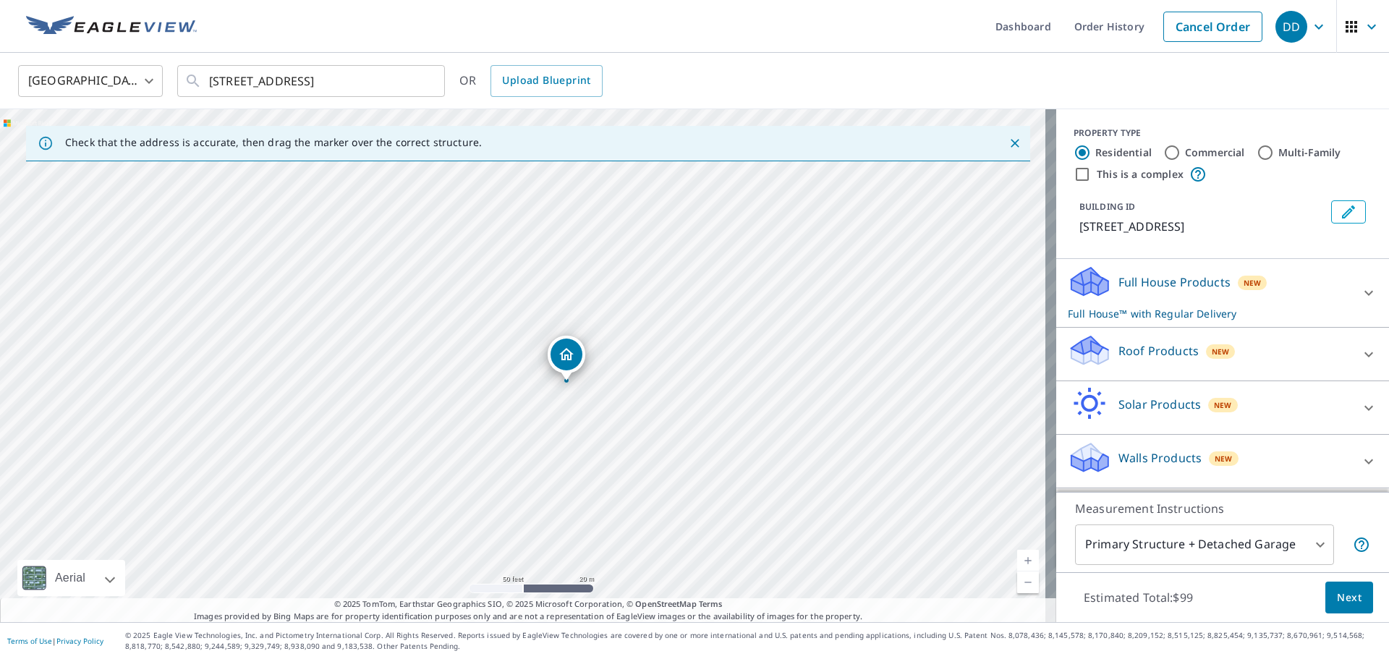
click at [1127, 352] on p "Roof Products" at bounding box center [1159, 350] width 80 height 17
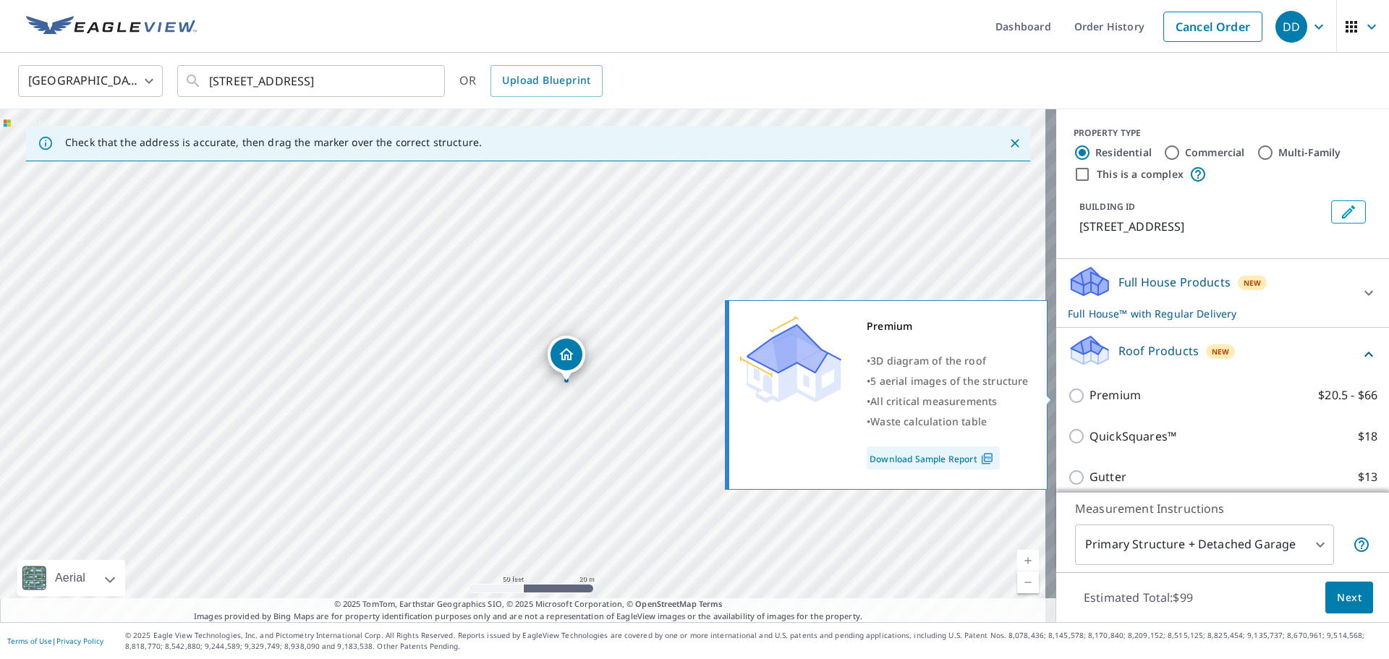
click at [1131, 399] on label "Premium $20.5 - $66" at bounding box center [1234, 395] width 288 height 18
click at [1090, 399] on input "Premium $20.5 - $66" at bounding box center [1079, 395] width 22 height 17
checkbox input "true"
checkbox input "false"
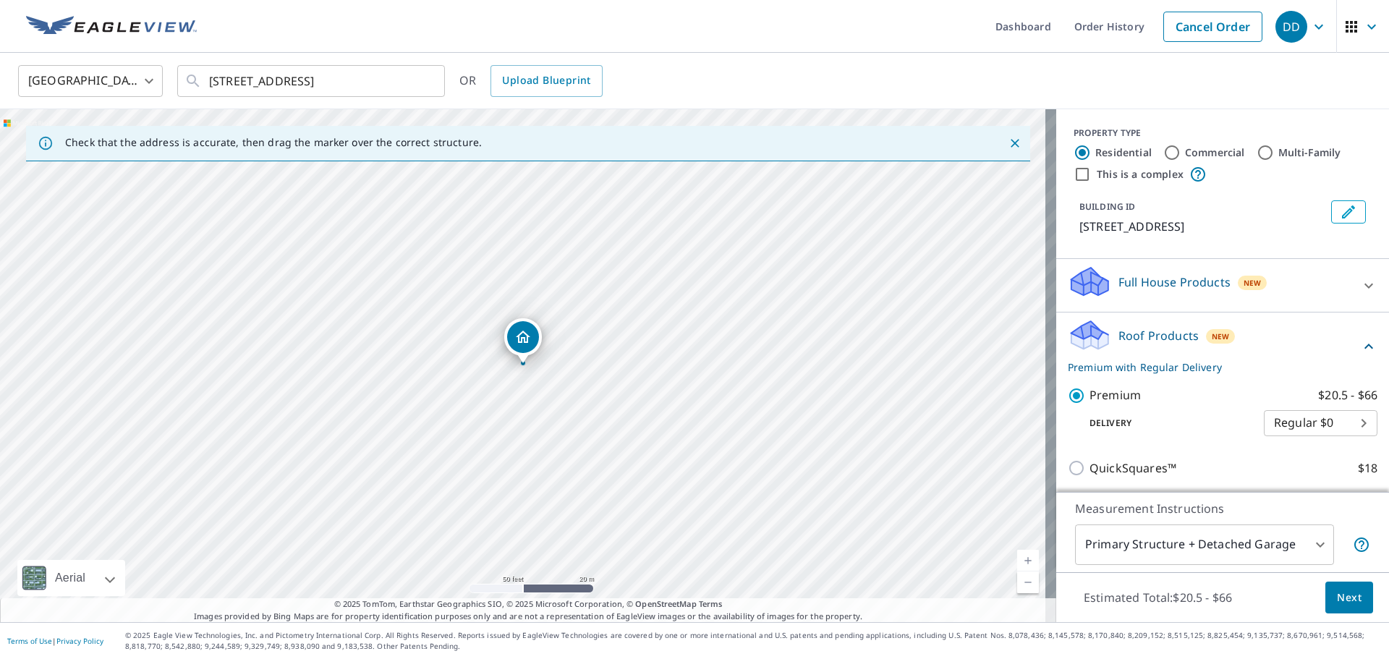
click at [1354, 597] on button "Next" at bounding box center [1350, 598] width 48 height 33
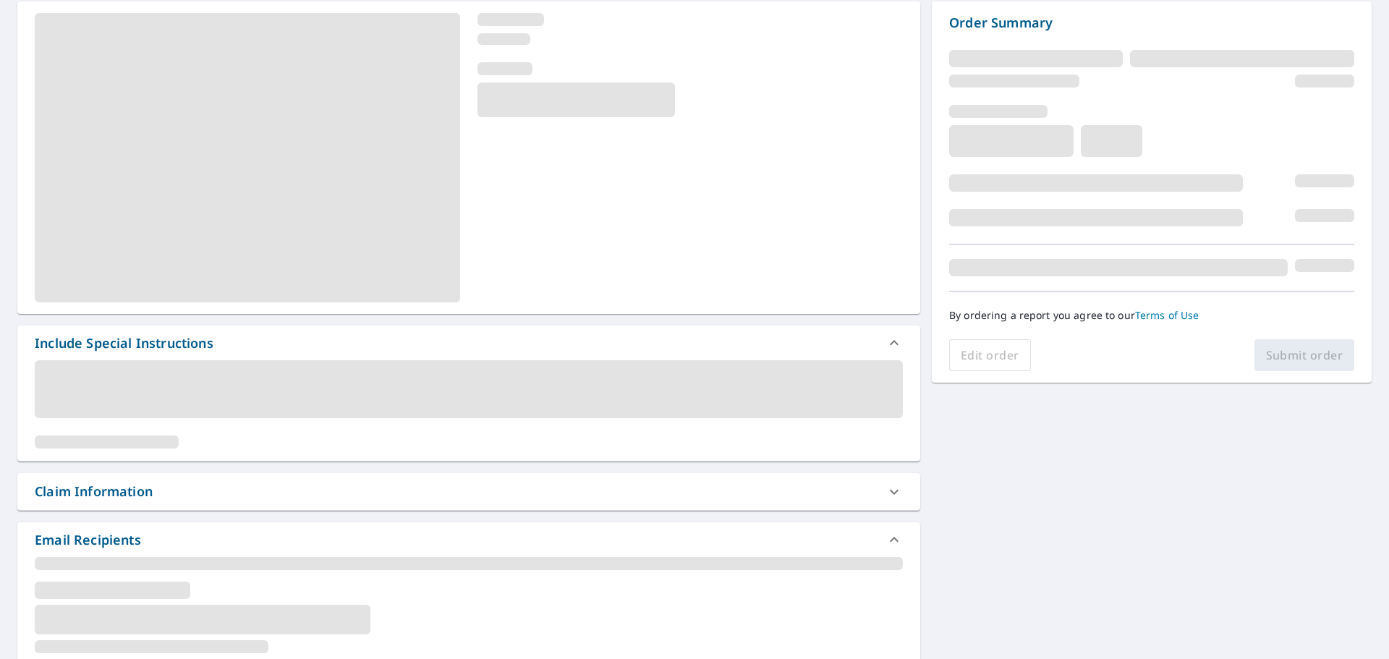
scroll to position [145, 0]
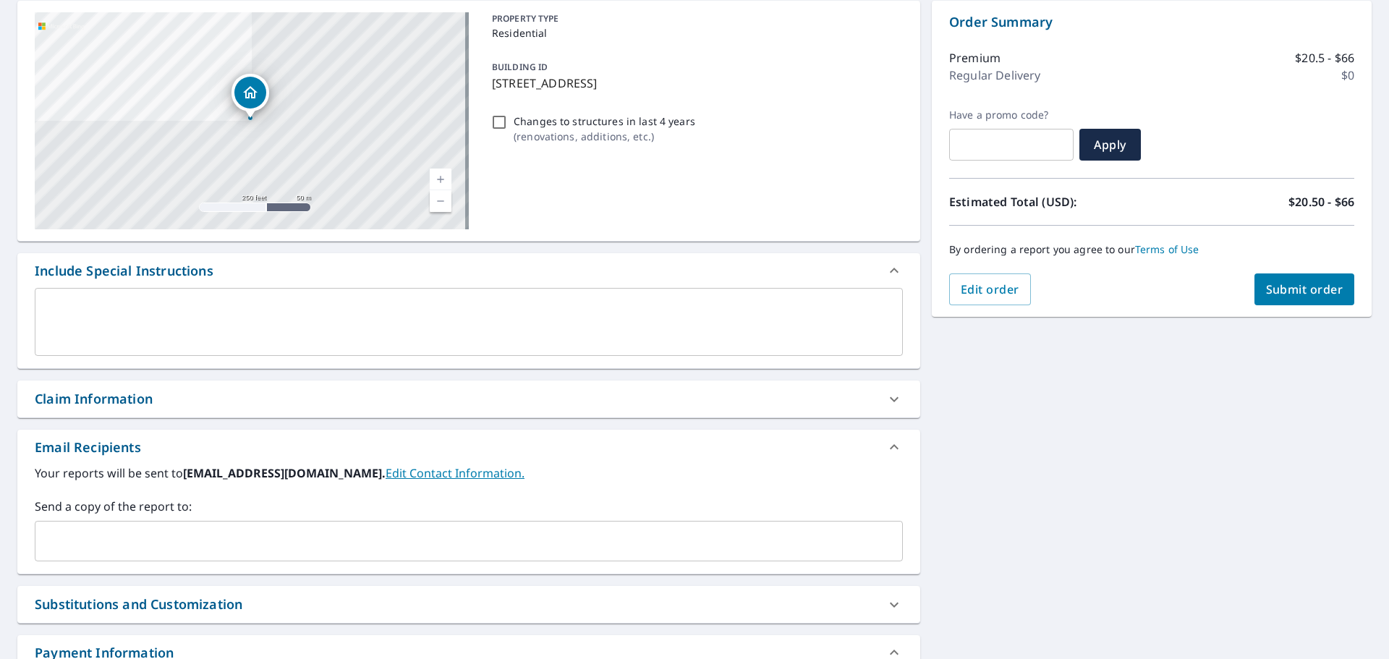
click at [232, 527] on div "​" at bounding box center [469, 541] width 868 height 41
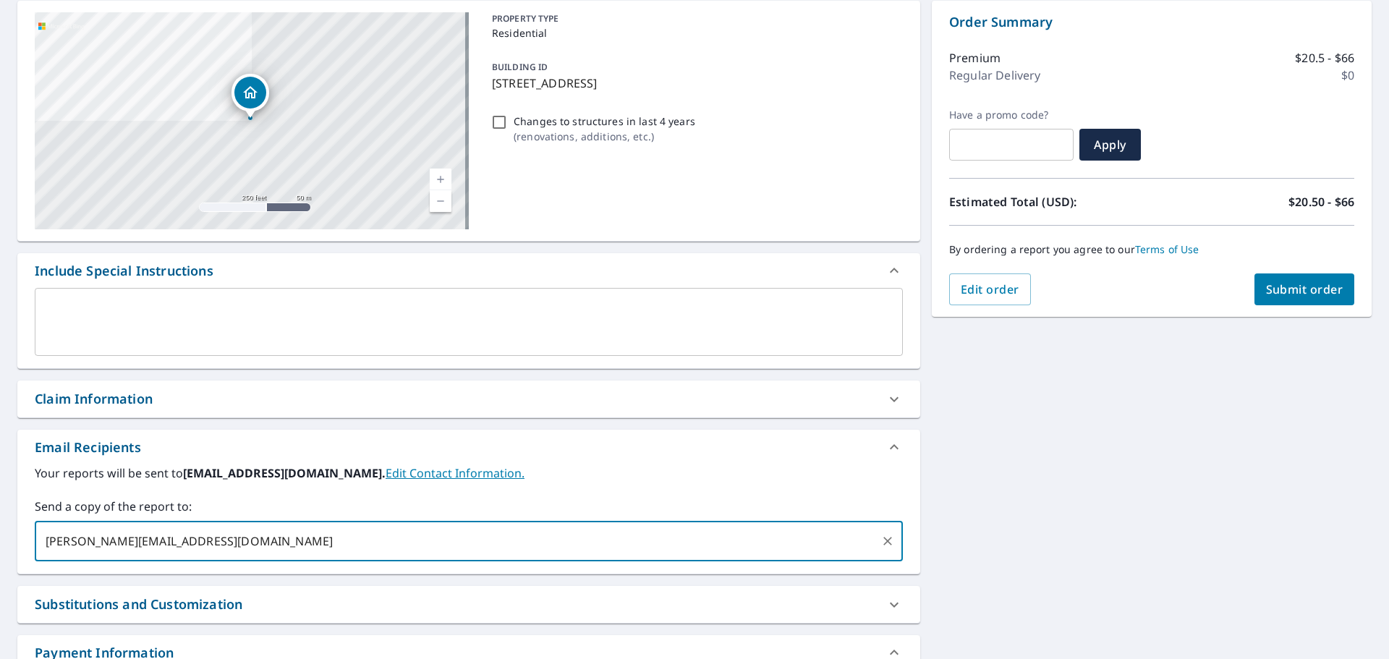
type input "alex.selivanov@abcsupply.com"
click at [1298, 297] on span "Submit order" at bounding box center [1304, 289] width 77 height 16
checkbox input "true"
